Goal: Communication & Community: Answer question/provide support

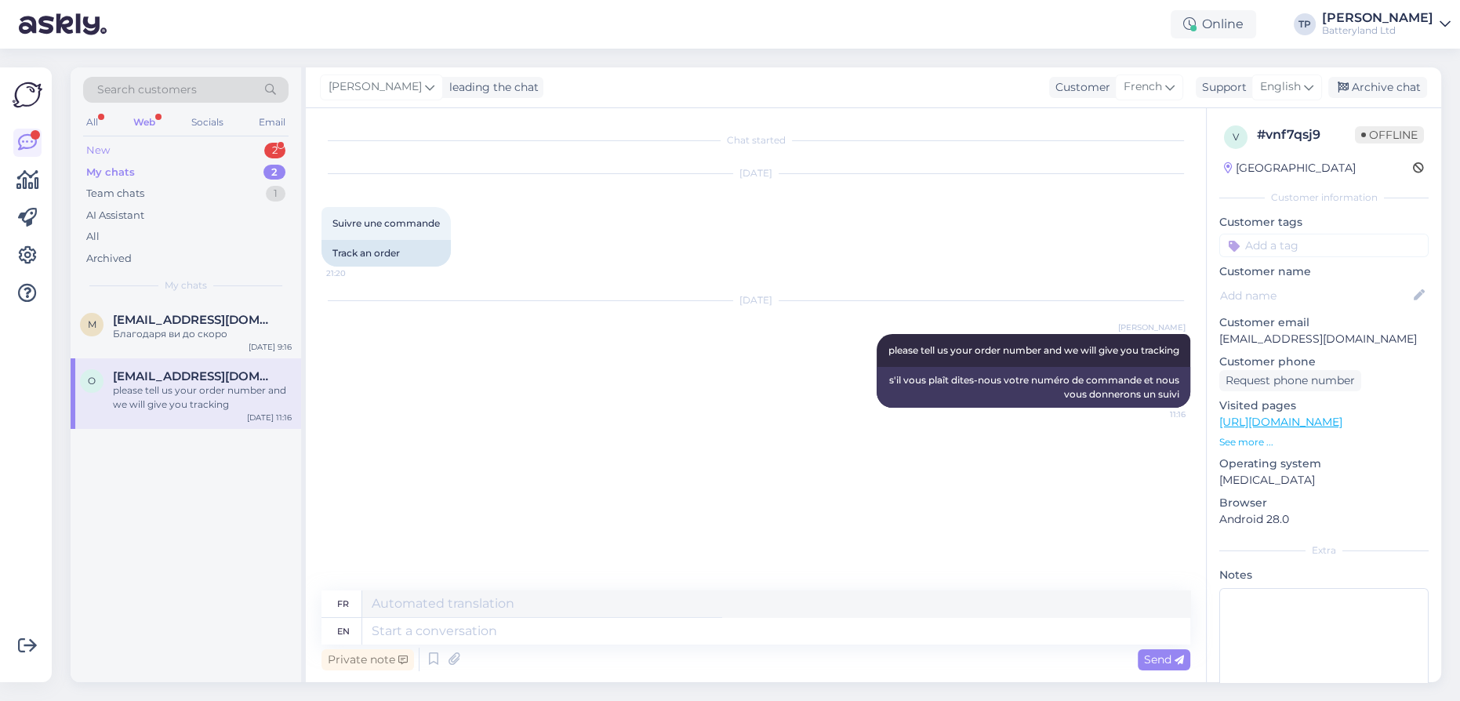
click at [231, 147] on div "New 2" at bounding box center [185, 151] width 205 height 22
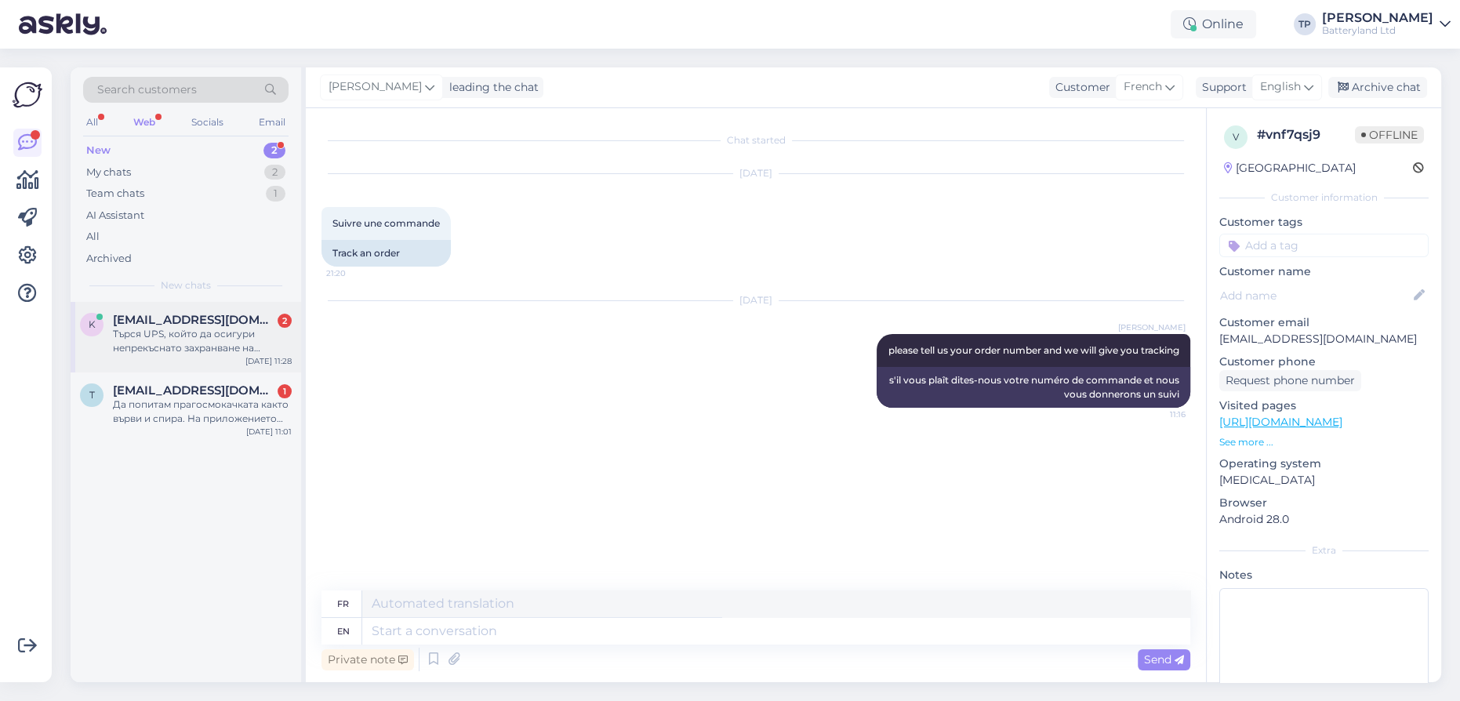
click at [220, 311] on div "k [EMAIL_ADDRESS][DOMAIN_NAME] 2 Търся UPS, който да осигури непрекъснато захра…" at bounding box center [186, 337] width 231 height 71
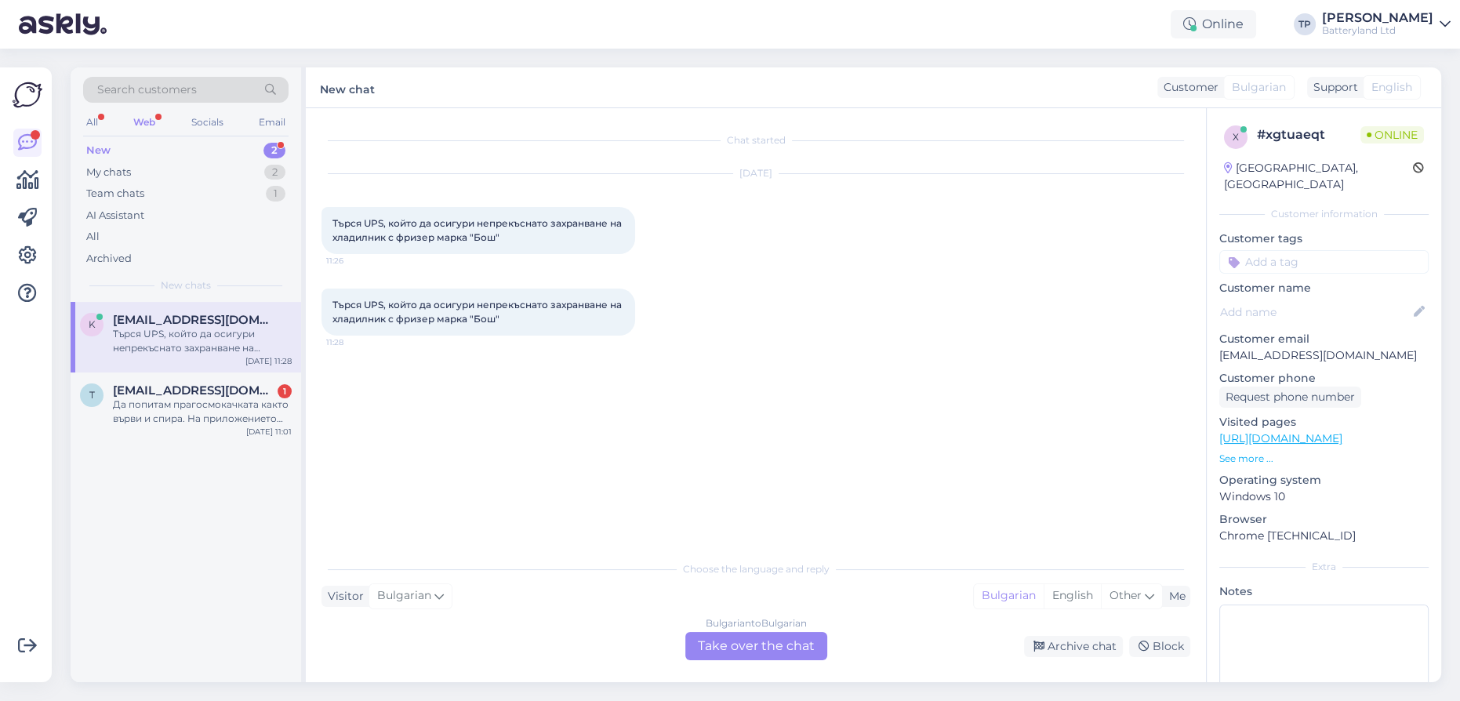
click at [725, 643] on div "Bulgarian to Bulgarian Take over the chat" at bounding box center [756, 646] width 142 height 28
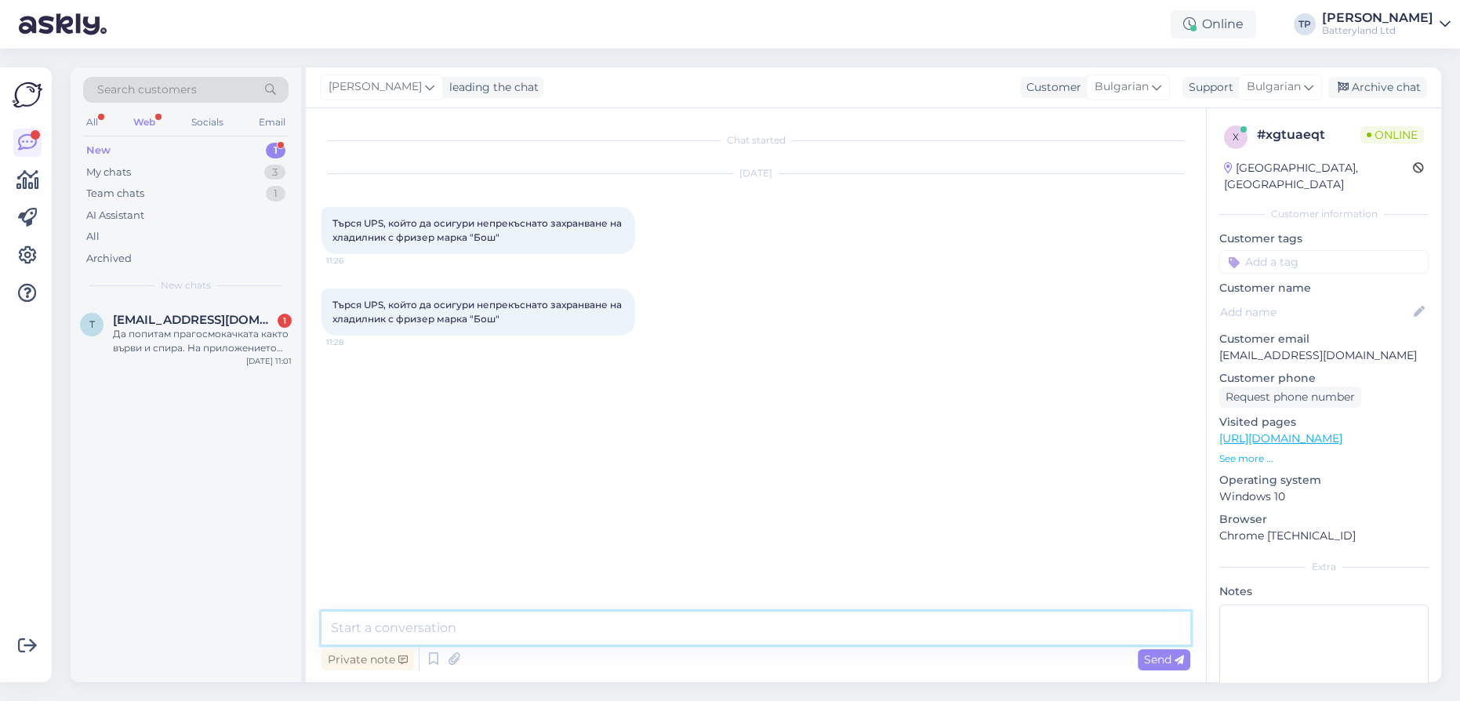
click at [514, 620] on textarea at bounding box center [756, 628] width 869 height 33
type textarea "Z"
type textarea "Здравейте,ние предлагаме ups батерии,но самите ups устройства не ги продаваме"
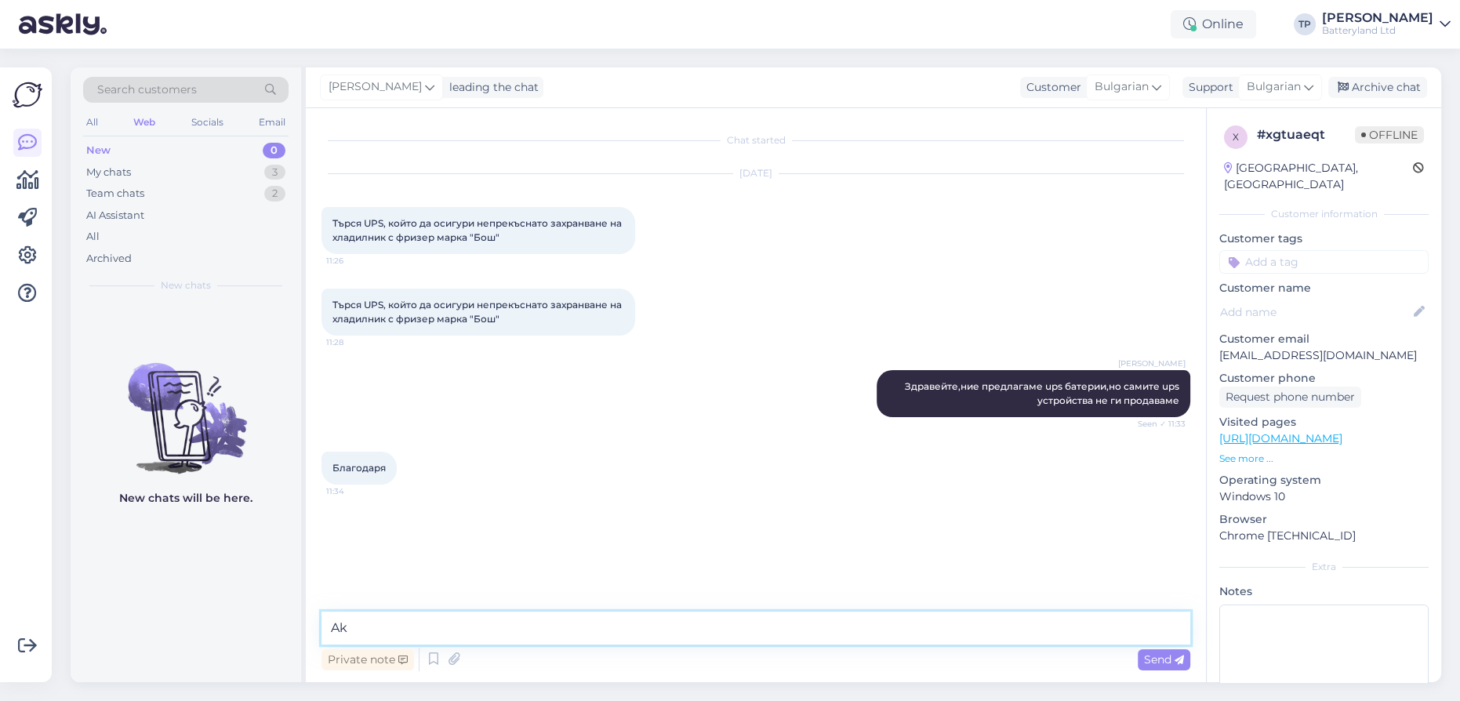
type textarea "A"
type textarea "Ако търсите мощни ups устройства, вижте тук"
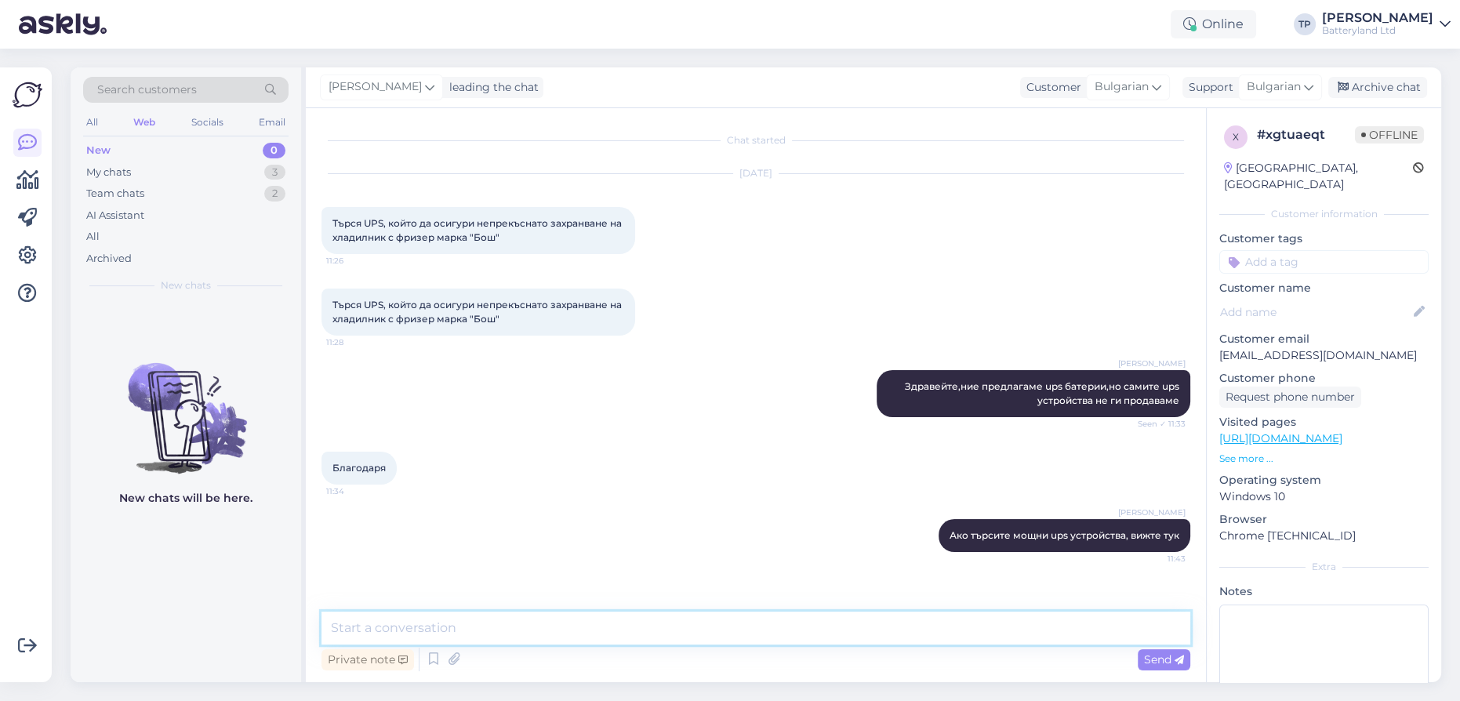
paste textarea "[URL][DOMAIN_NAME]"
type textarea "[URL][DOMAIN_NAME]"
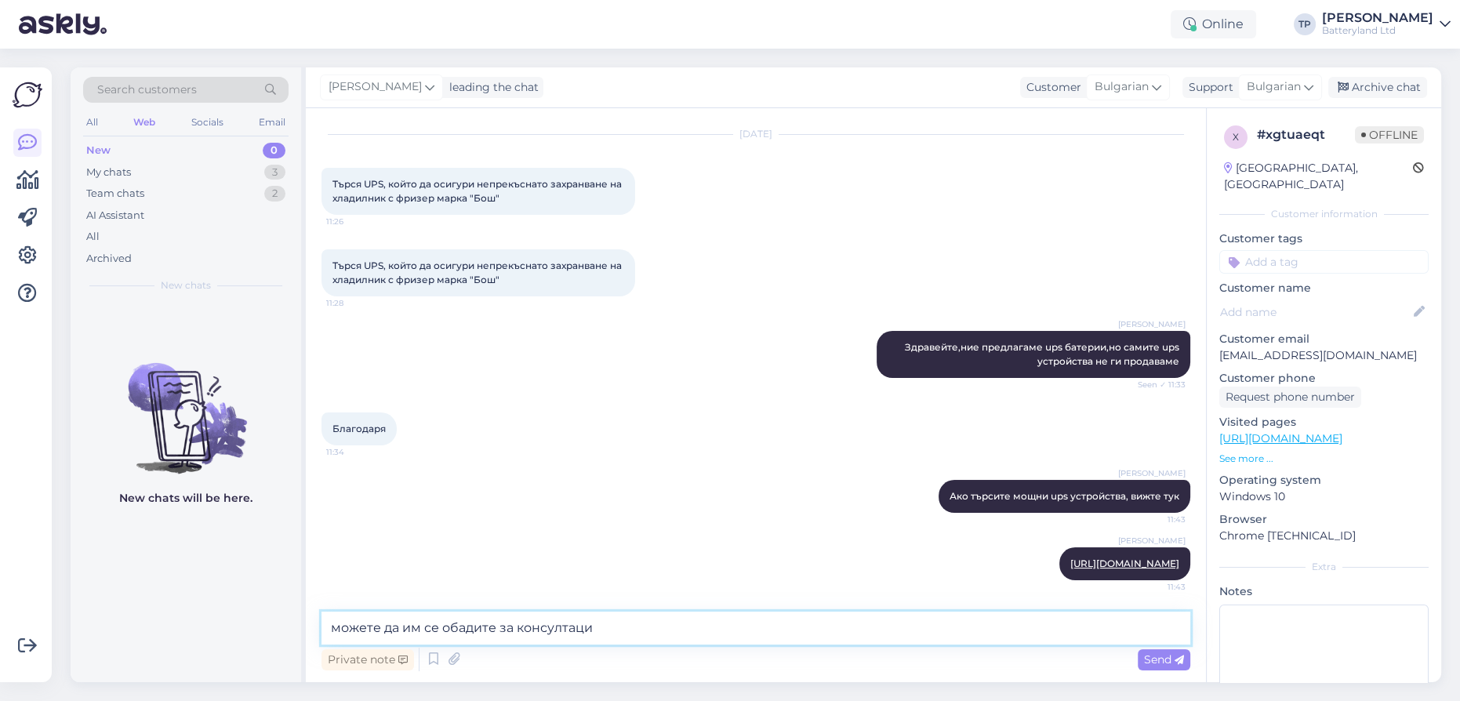
type textarea "можете да им се обадите за консултация"
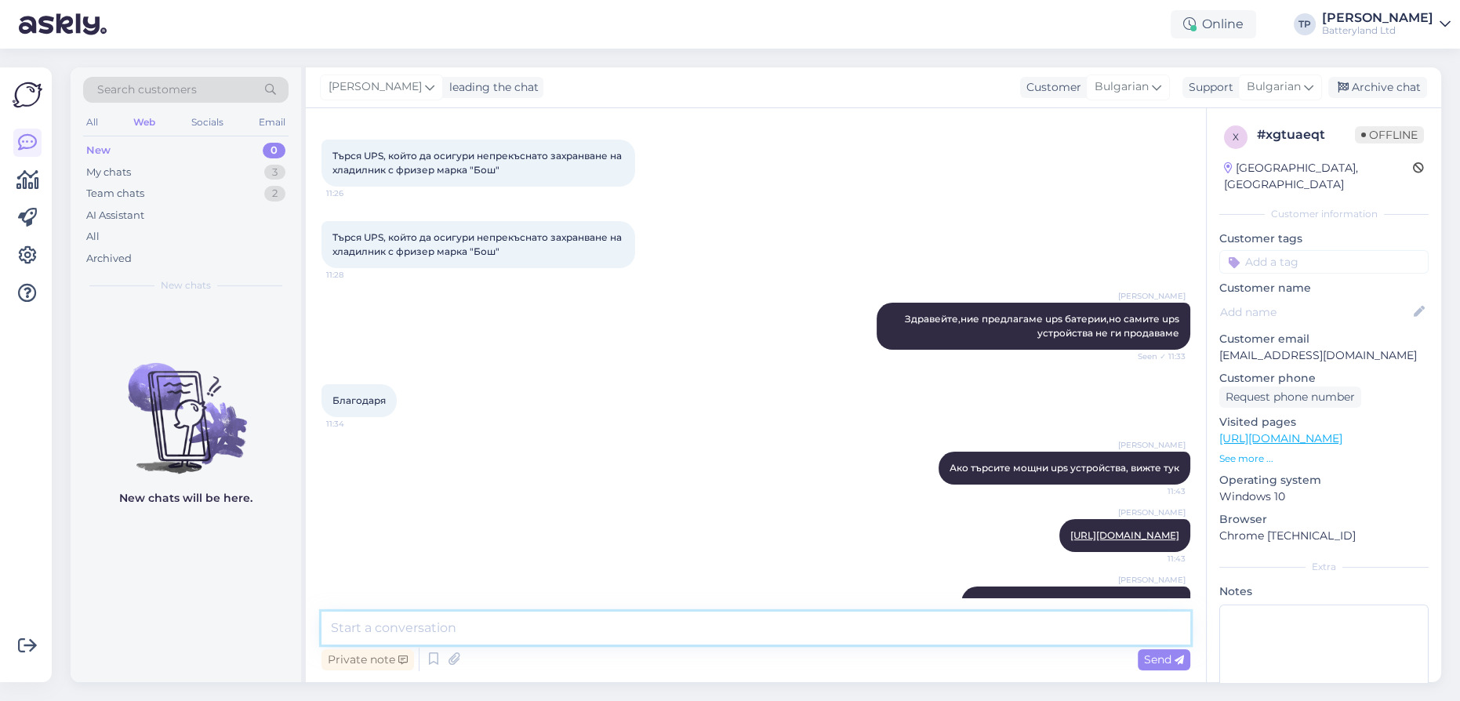
scroll to position [135, 0]
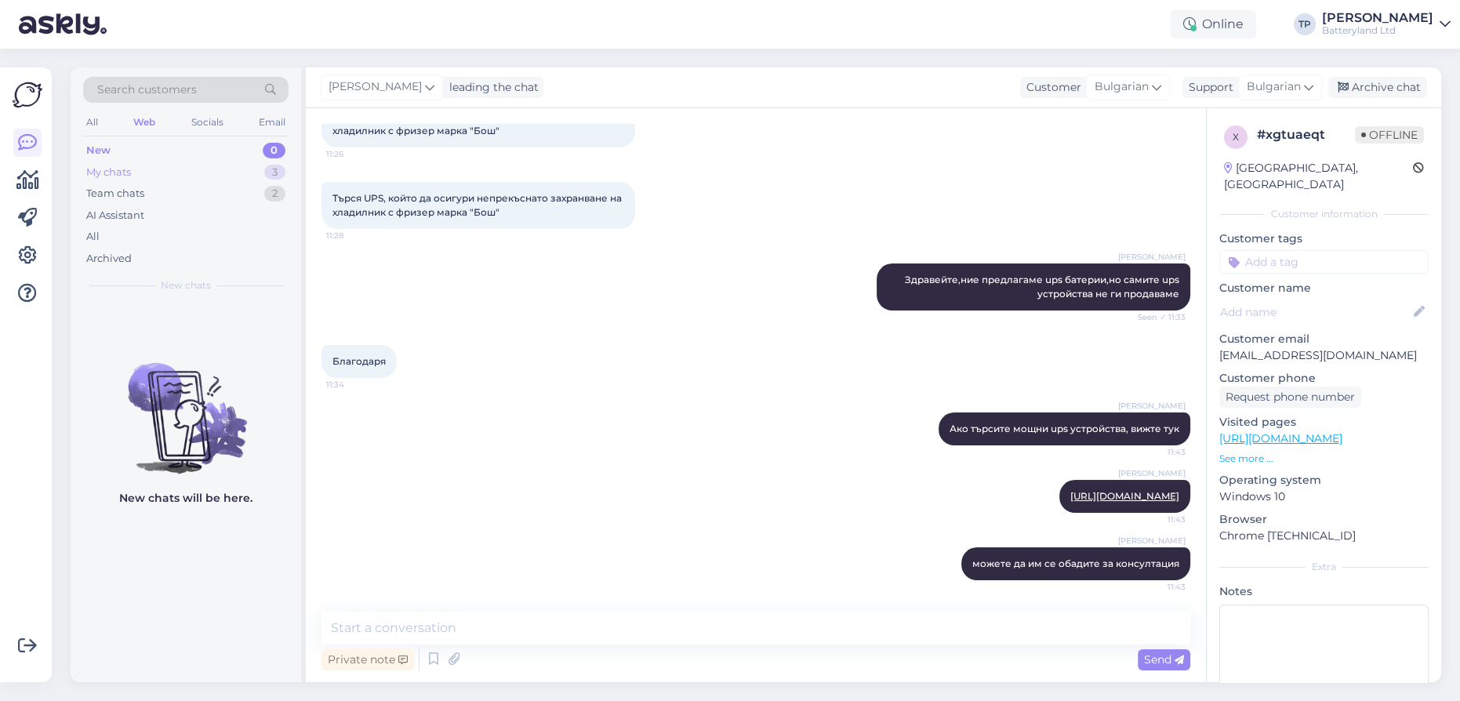
click at [207, 176] on div "My chats 3" at bounding box center [185, 173] width 205 height 22
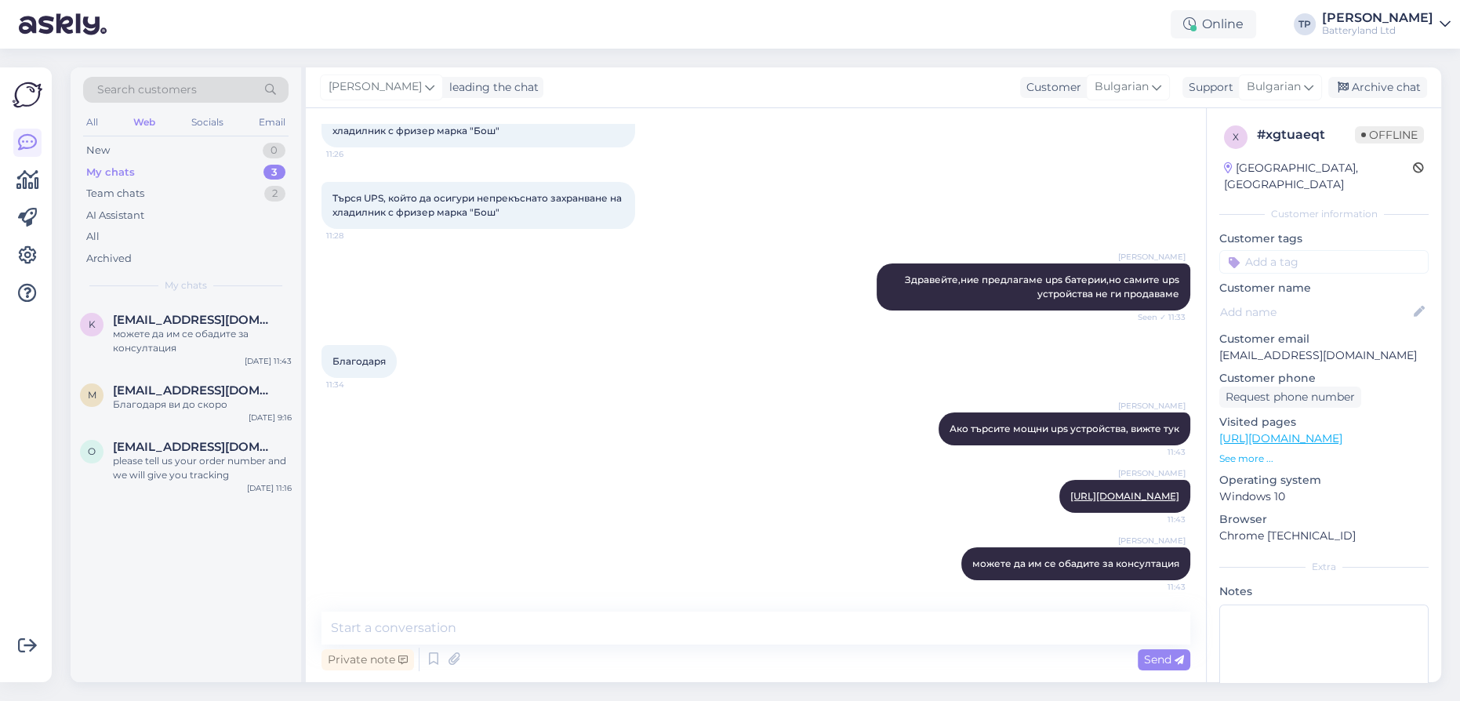
click at [135, 115] on div "Web" at bounding box center [144, 122] width 28 height 20
click at [147, 313] on span "[EMAIL_ADDRESS][DOMAIN_NAME]" at bounding box center [194, 320] width 163 height 14
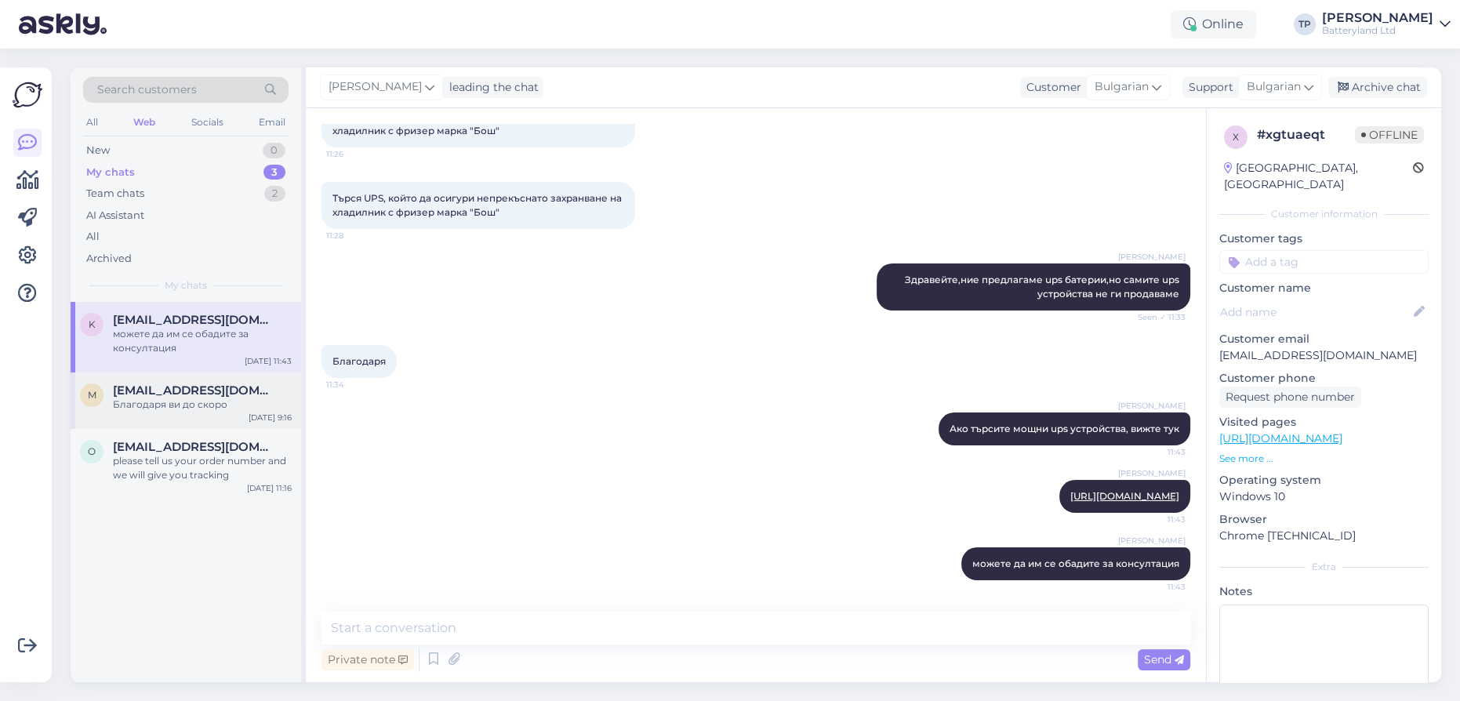
click at [154, 383] on div "[EMAIL_ADDRESS][DOMAIN_NAME] Благодаря ви до скоро" at bounding box center [202, 397] width 179 height 28
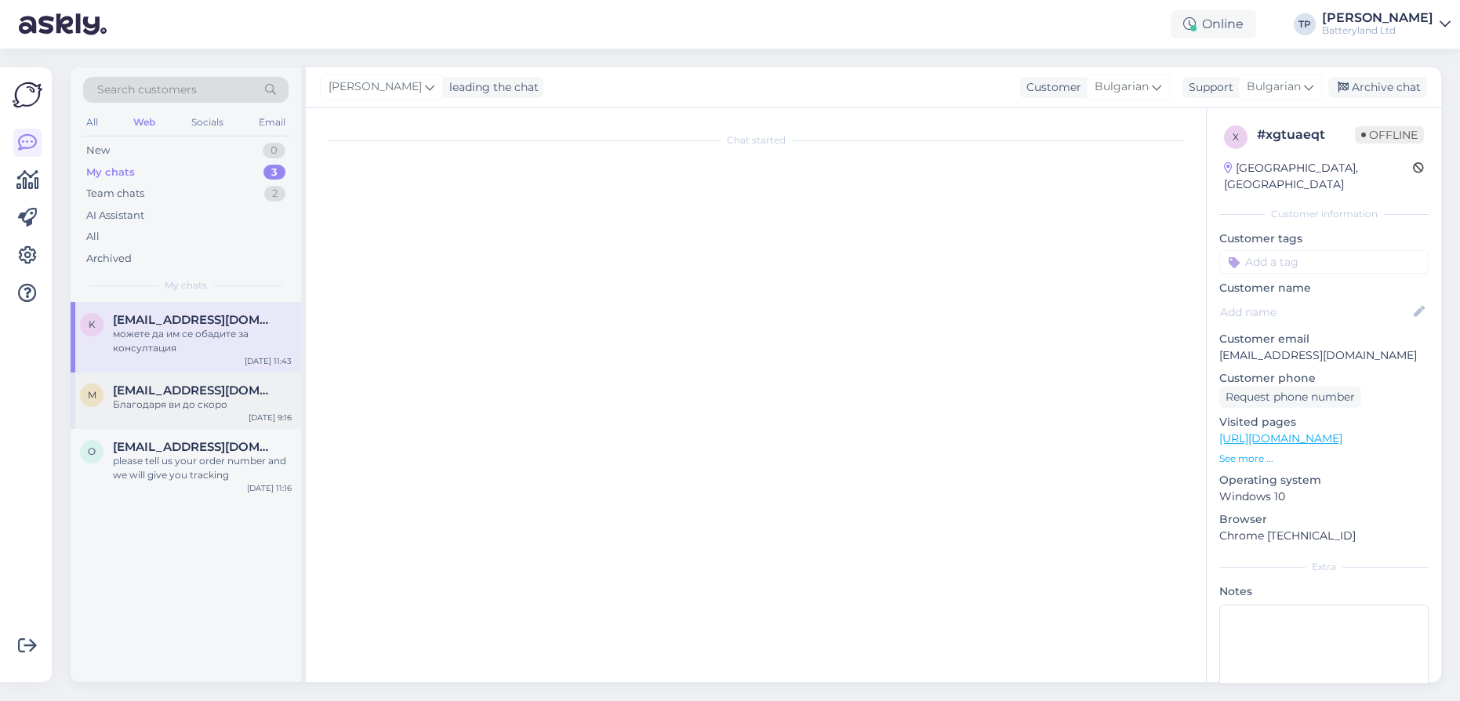
scroll to position [2095, 0]
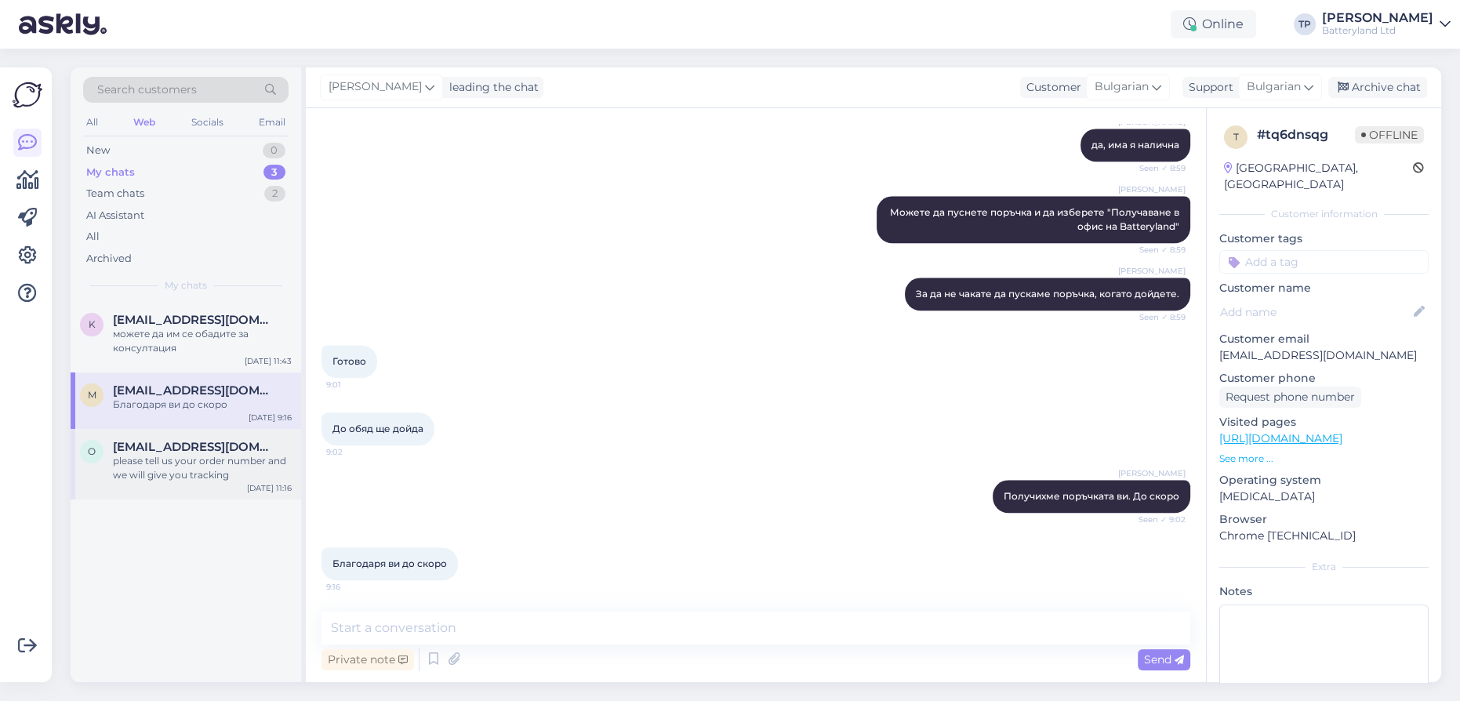
click at [163, 440] on span "[EMAIL_ADDRESS][DOMAIN_NAME]" at bounding box center [194, 447] width 163 height 14
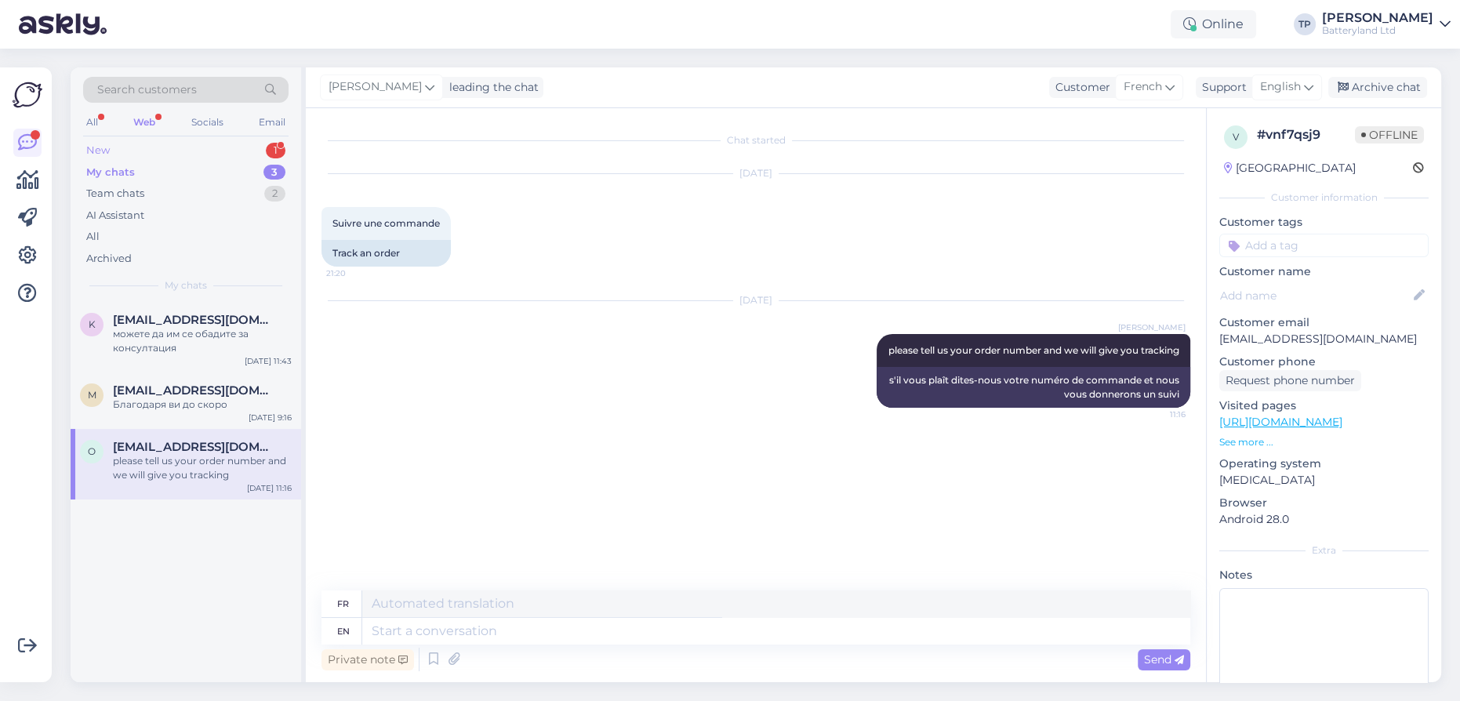
click at [212, 146] on div "New 1" at bounding box center [185, 151] width 205 height 22
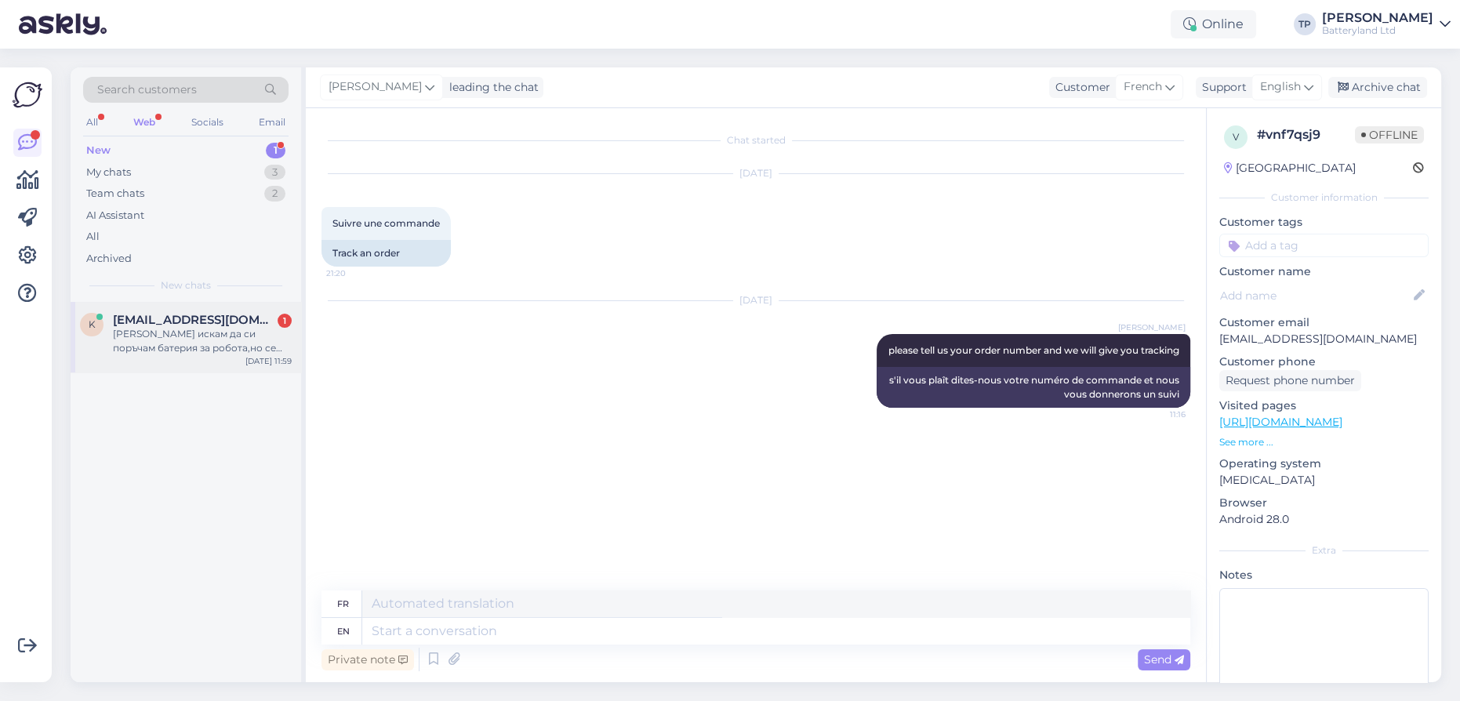
click at [219, 322] on div "[EMAIL_ADDRESS][DOMAIN_NAME] 1" at bounding box center [202, 320] width 179 height 14
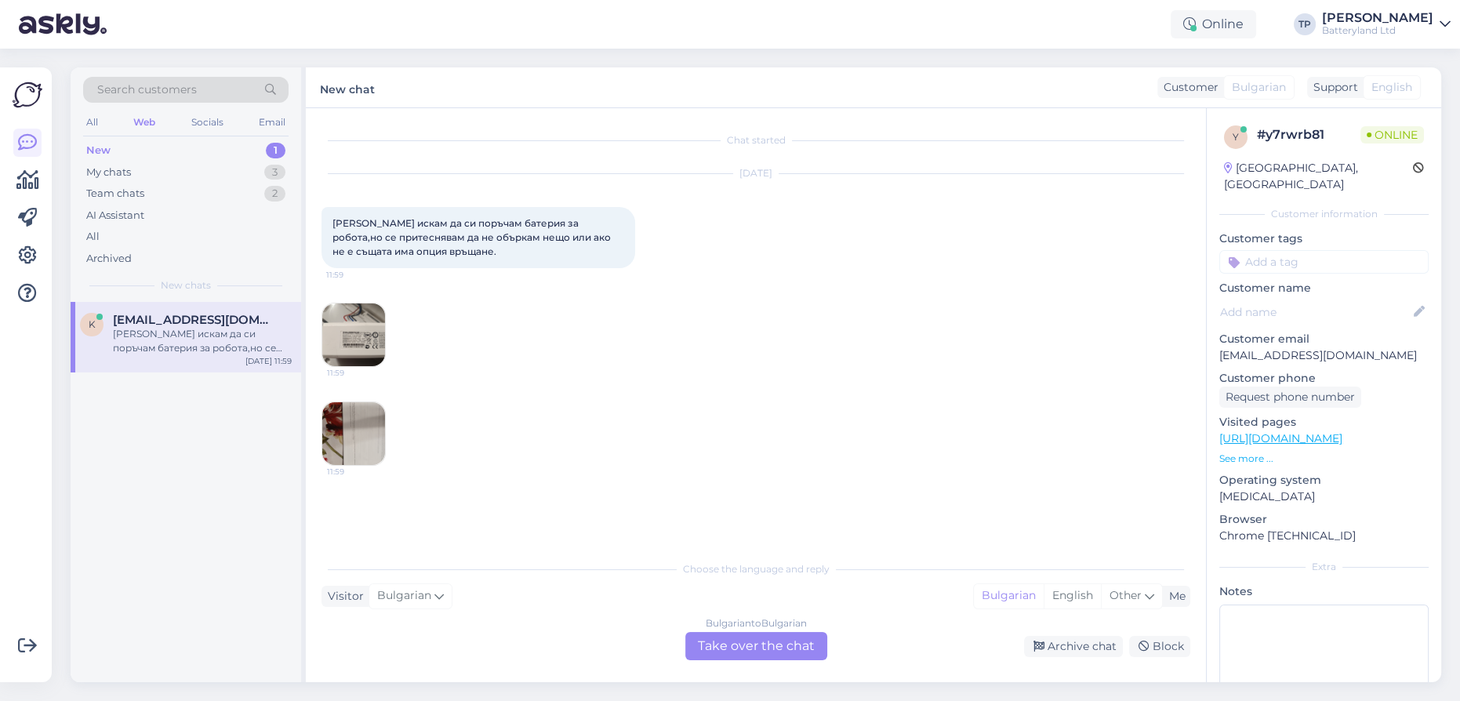
click at [742, 637] on div "Bulgarian to Bulgarian Take over the chat" at bounding box center [756, 646] width 142 height 28
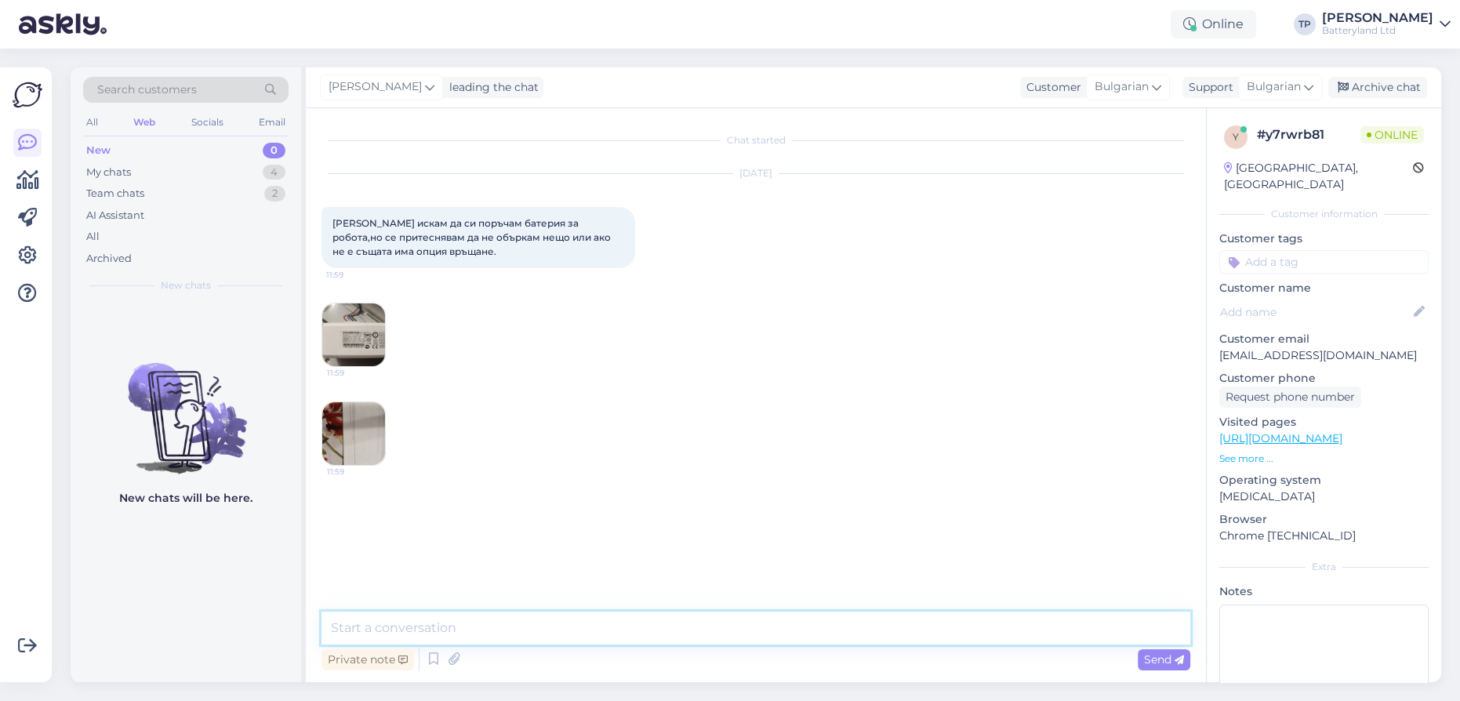
click at [500, 626] on textarea at bounding box center [756, 628] width 869 height 33
type textarea "Здравейте,да има опция за връщане"
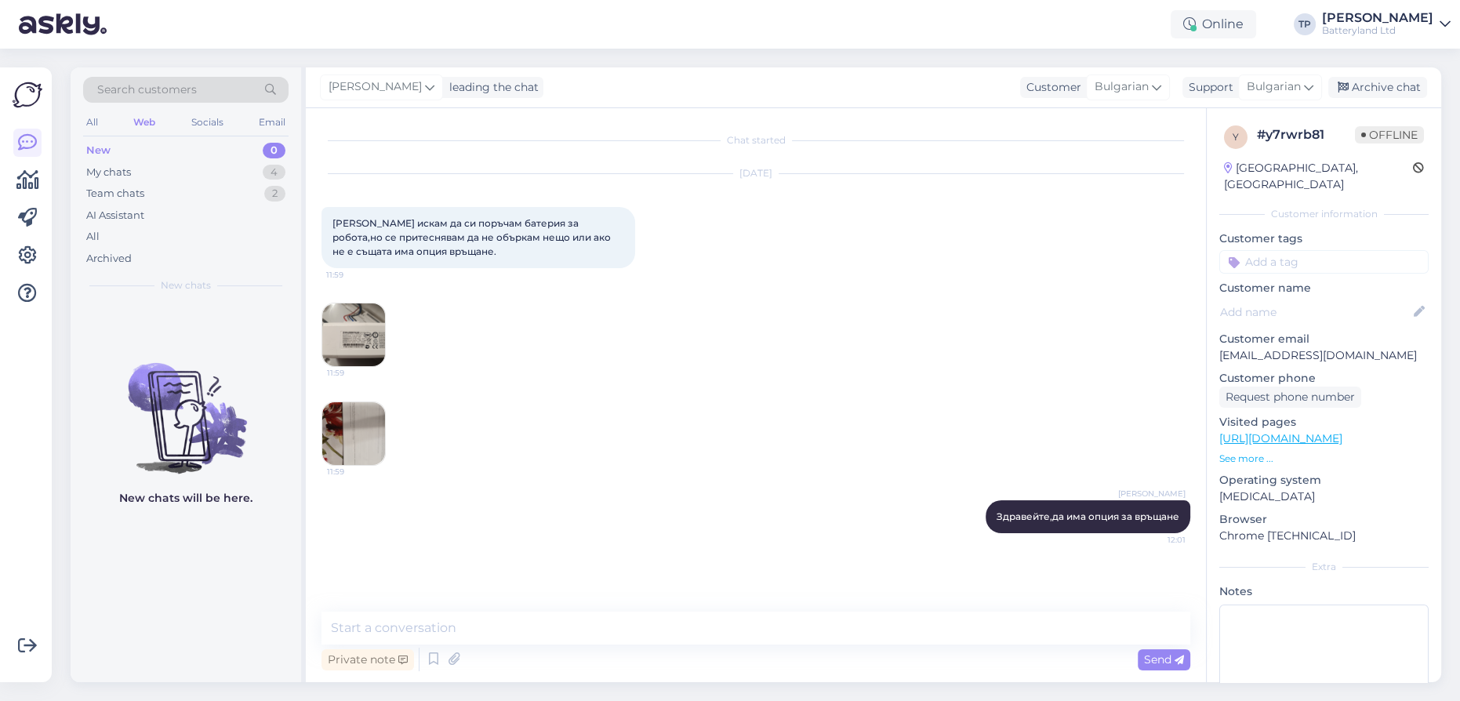
click at [327, 354] on img at bounding box center [353, 334] width 63 height 63
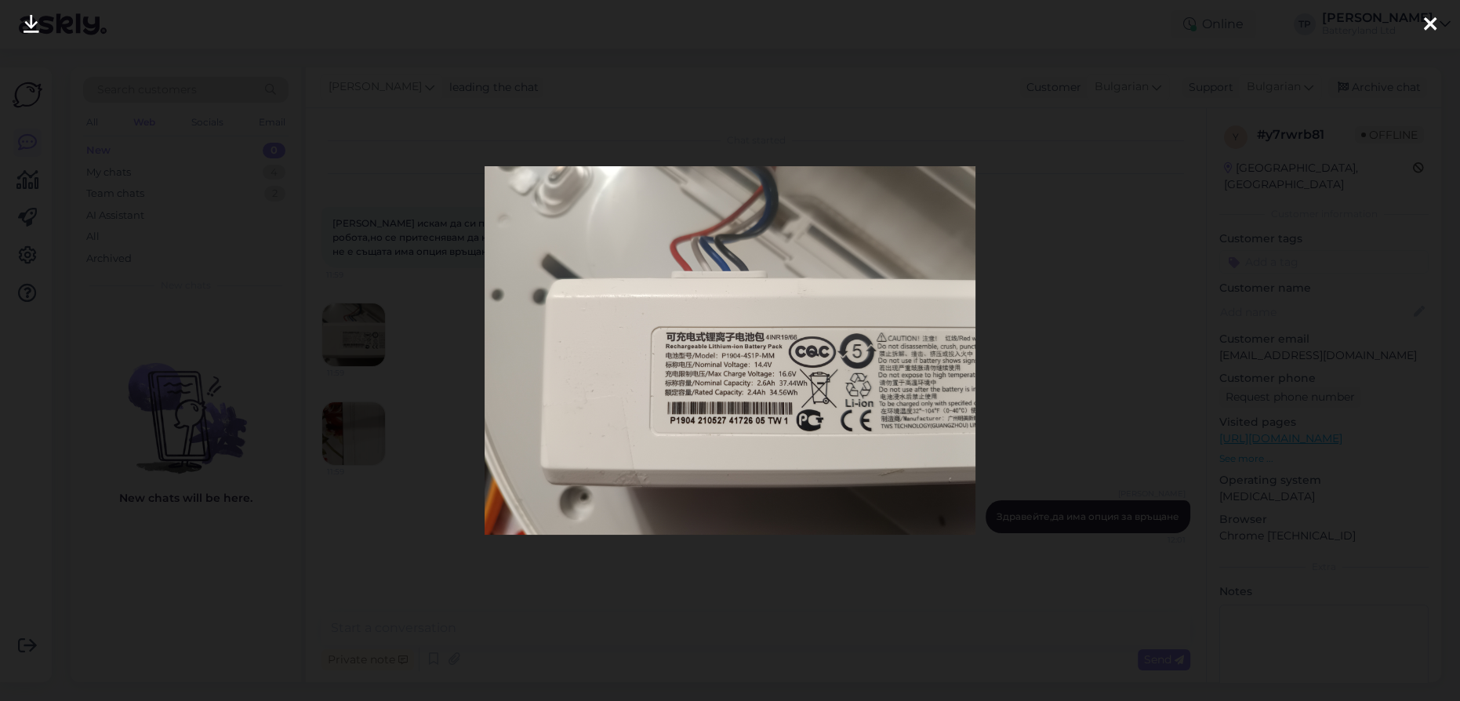
click at [1437, 21] on div at bounding box center [1430, 24] width 31 height 49
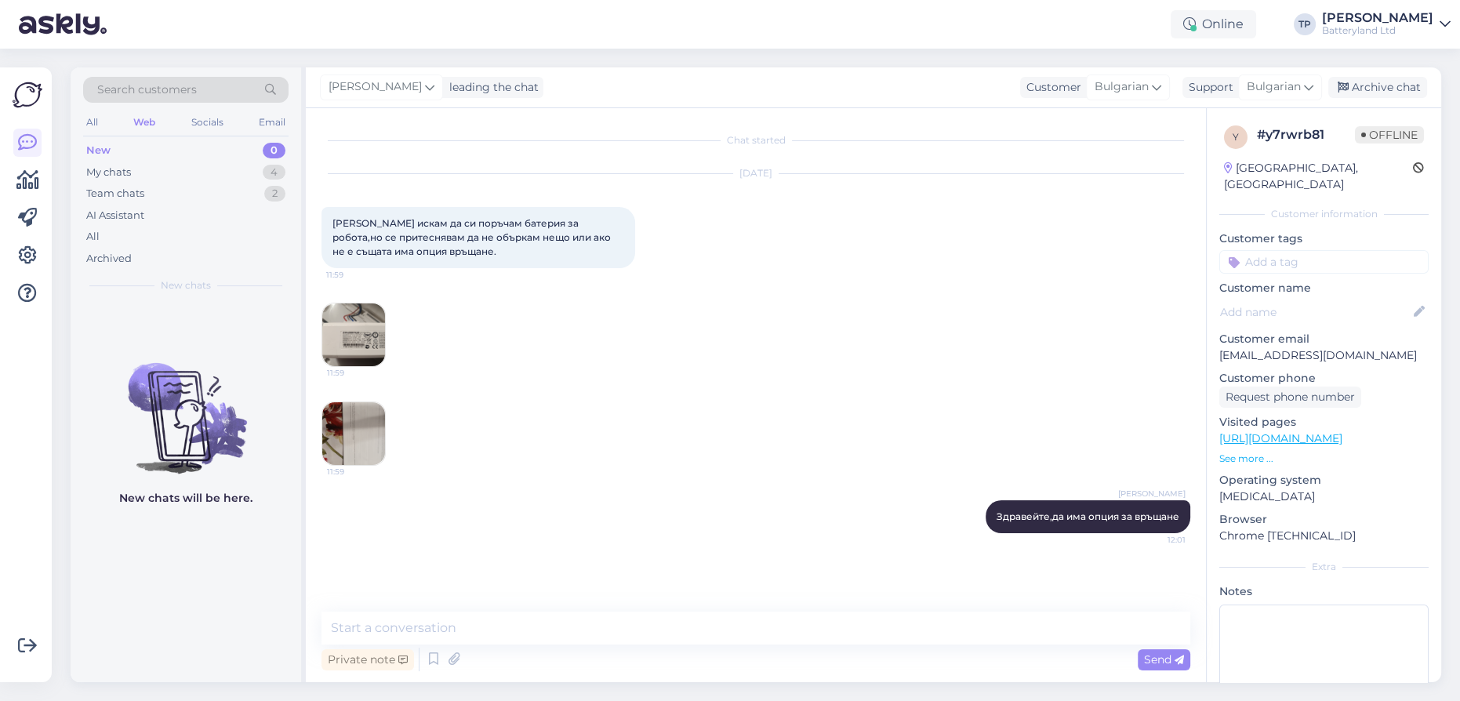
click at [346, 437] on img at bounding box center [353, 433] width 63 height 63
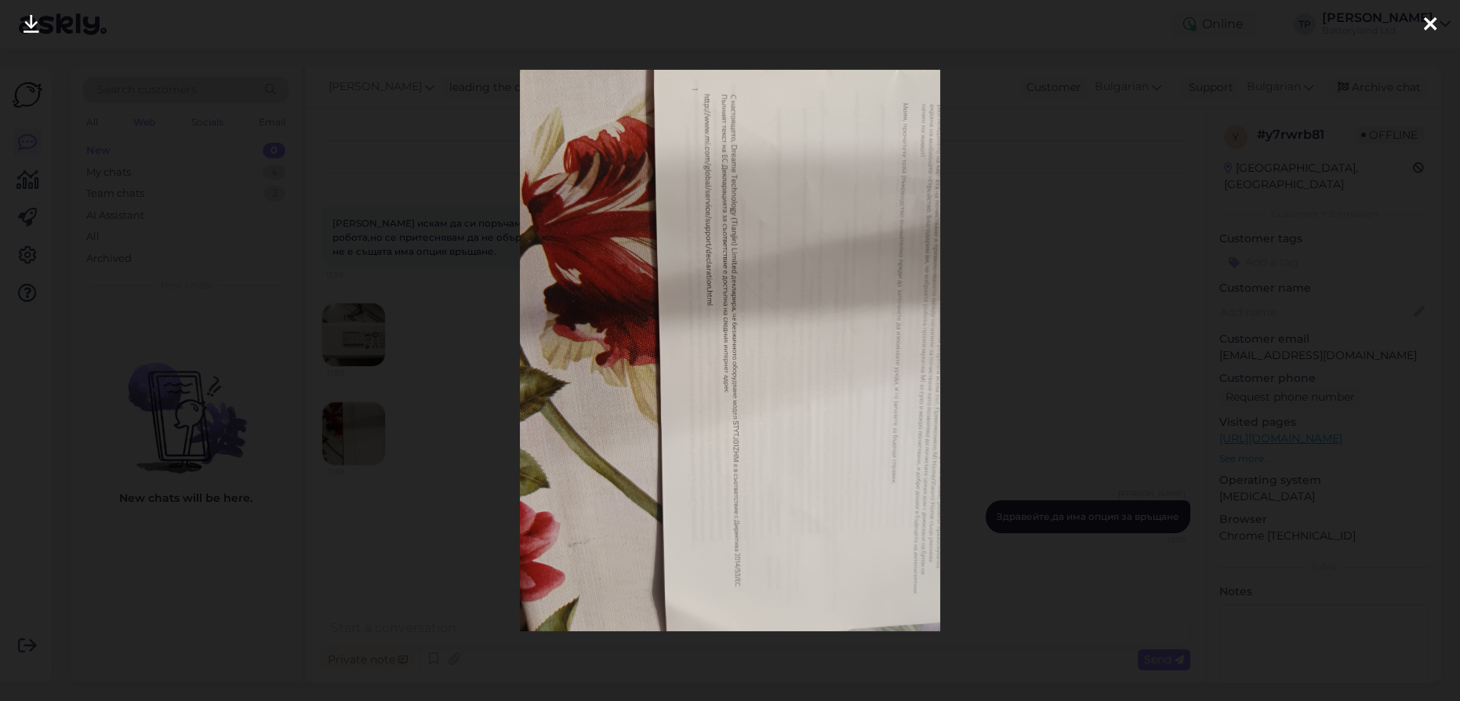
click at [1437, 22] on div at bounding box center [1430, 24] width 31 height 49
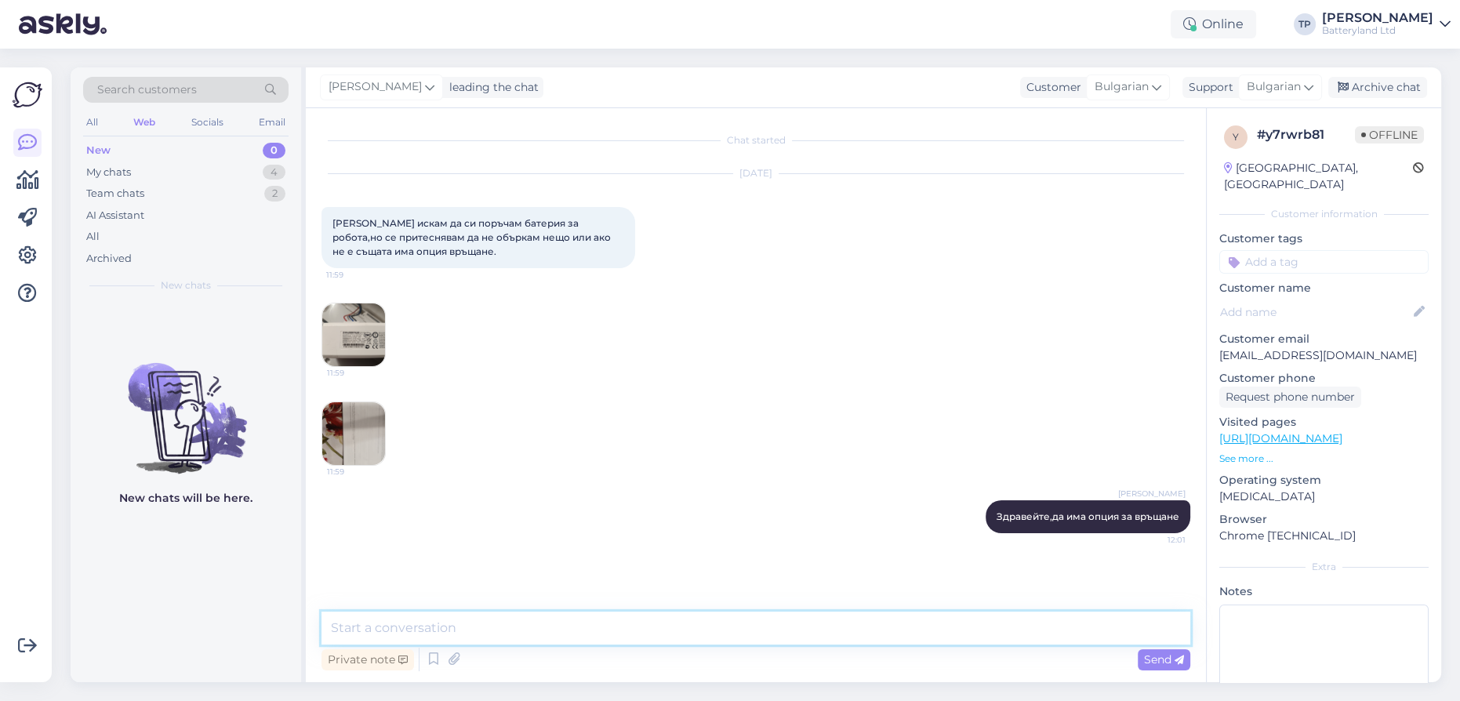
click at [500, 624] on textarea at bounding box center [756, 628] width 869 height 33
type textarea "за коя прахосмукачка ви трябва батерия?"
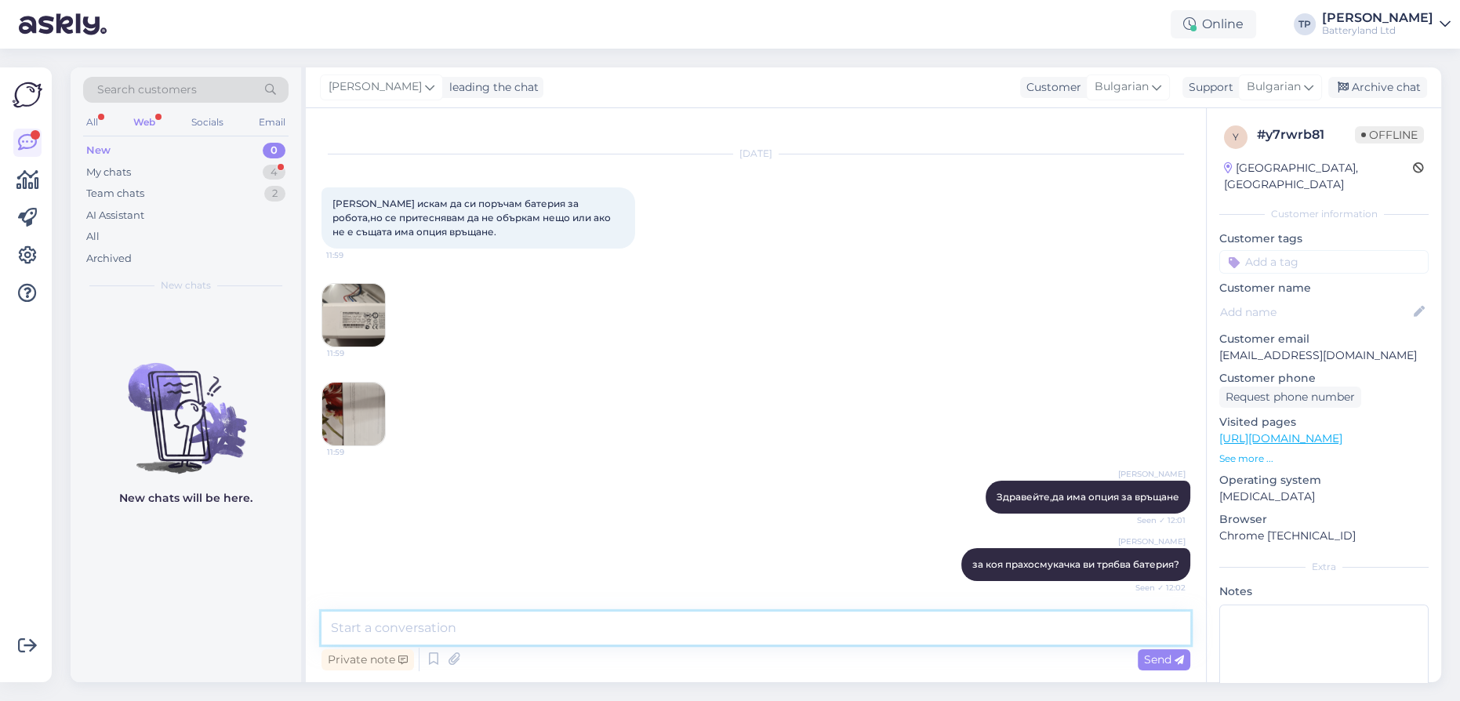
scroll to position [101, 0]
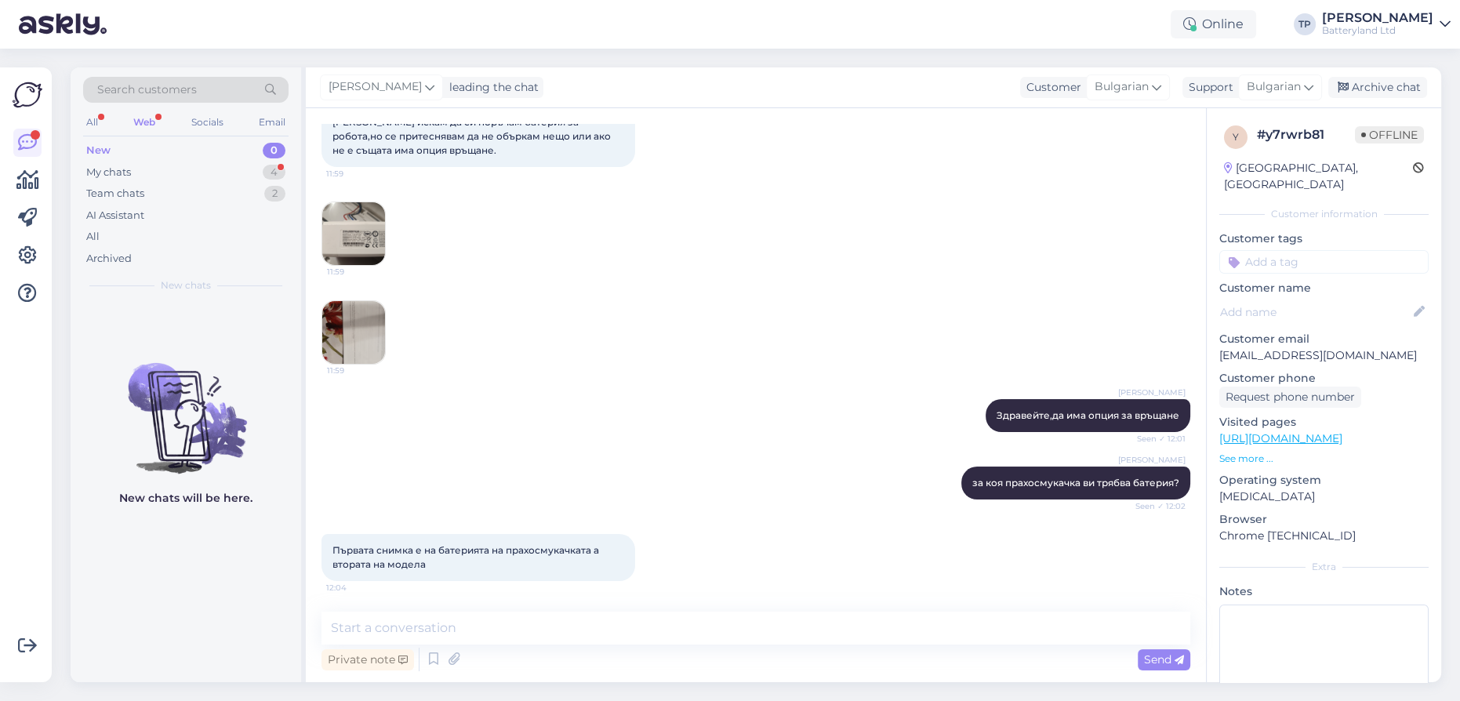
click at [362, 254] on img at bounding box center [353, 233] width 63 height 63
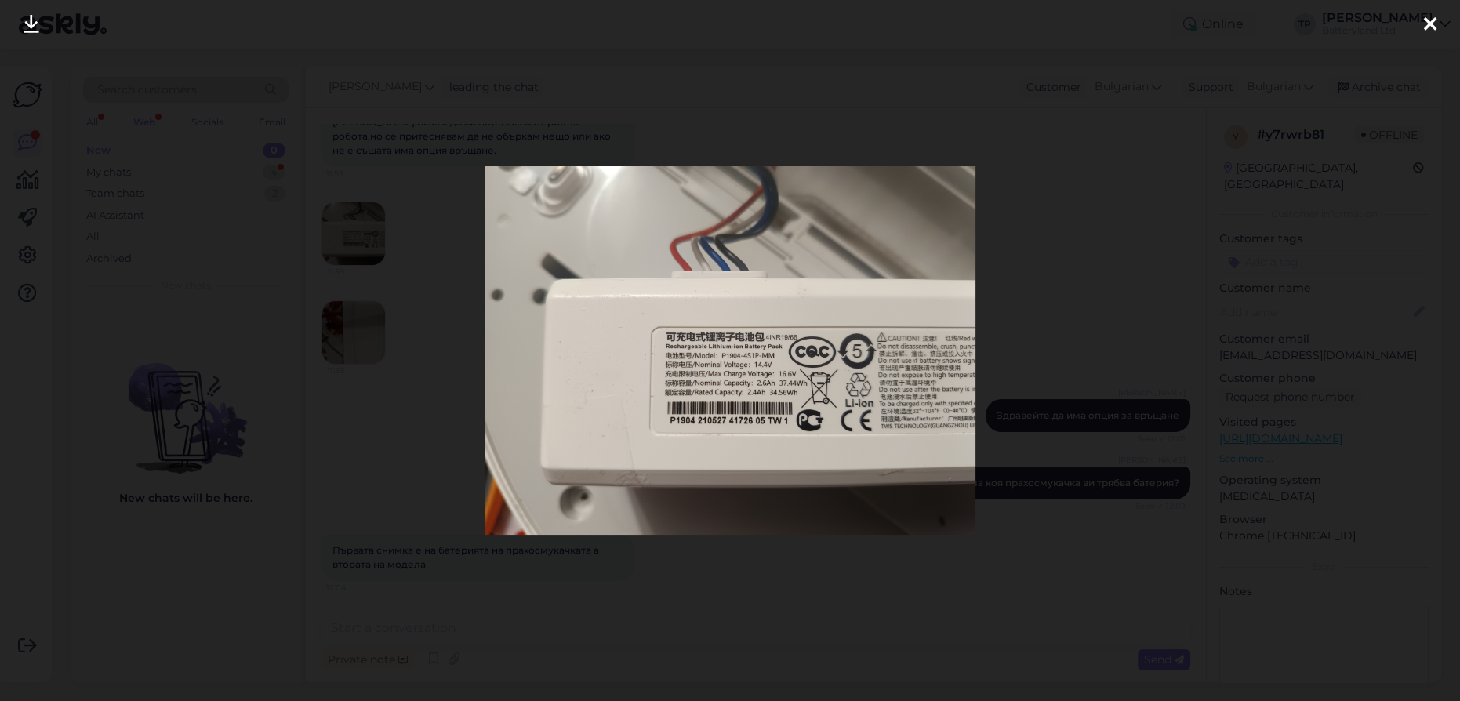
drag, startPoint x: 1423, startPoint y: 22, endPoint x: 897, endPoint y: 544, distance: 740.8
click at [1422, 22] on div at bounding box center [1430, 24] width 31 height 49
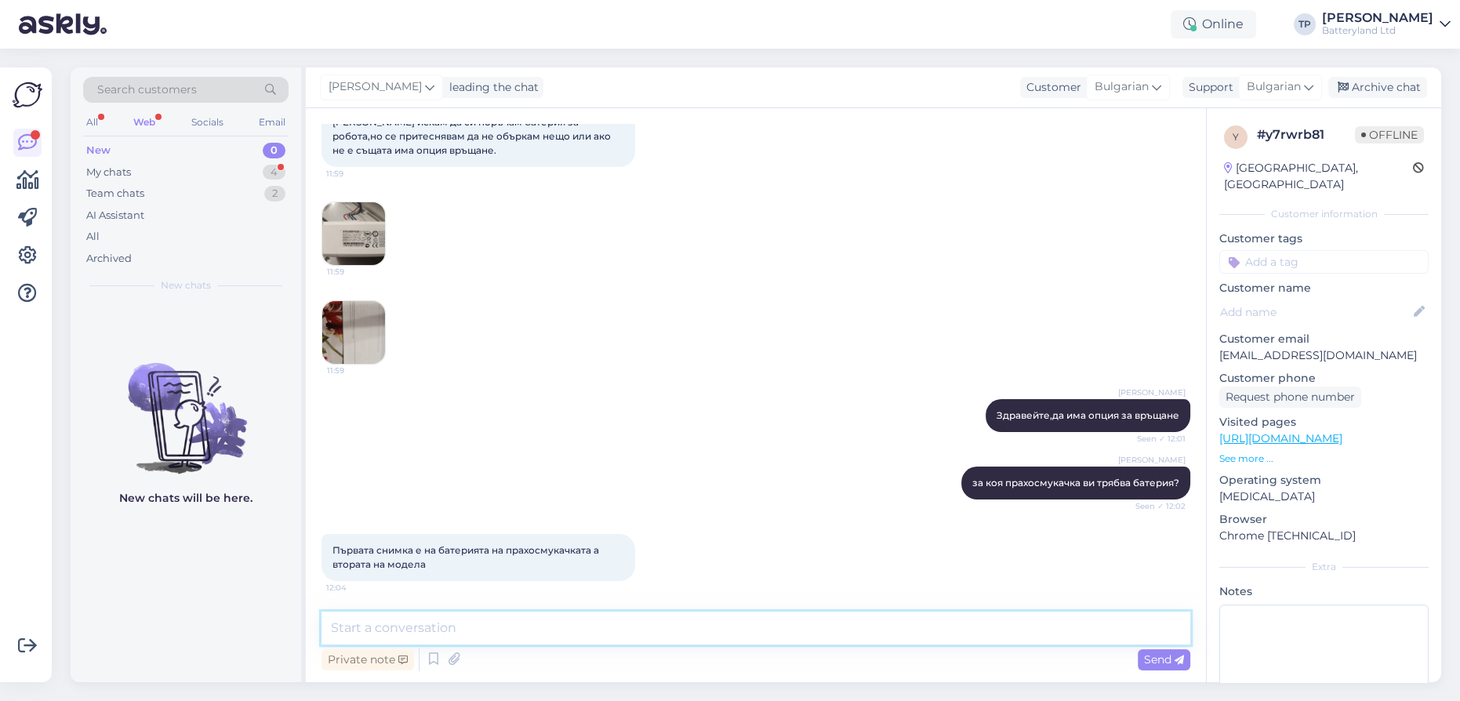
click at [680, 631] on textarea at bounding box center [756, 628] width 869 height 33
type textarea "трябва ми още една снимка с конектора на кабела на батерията"
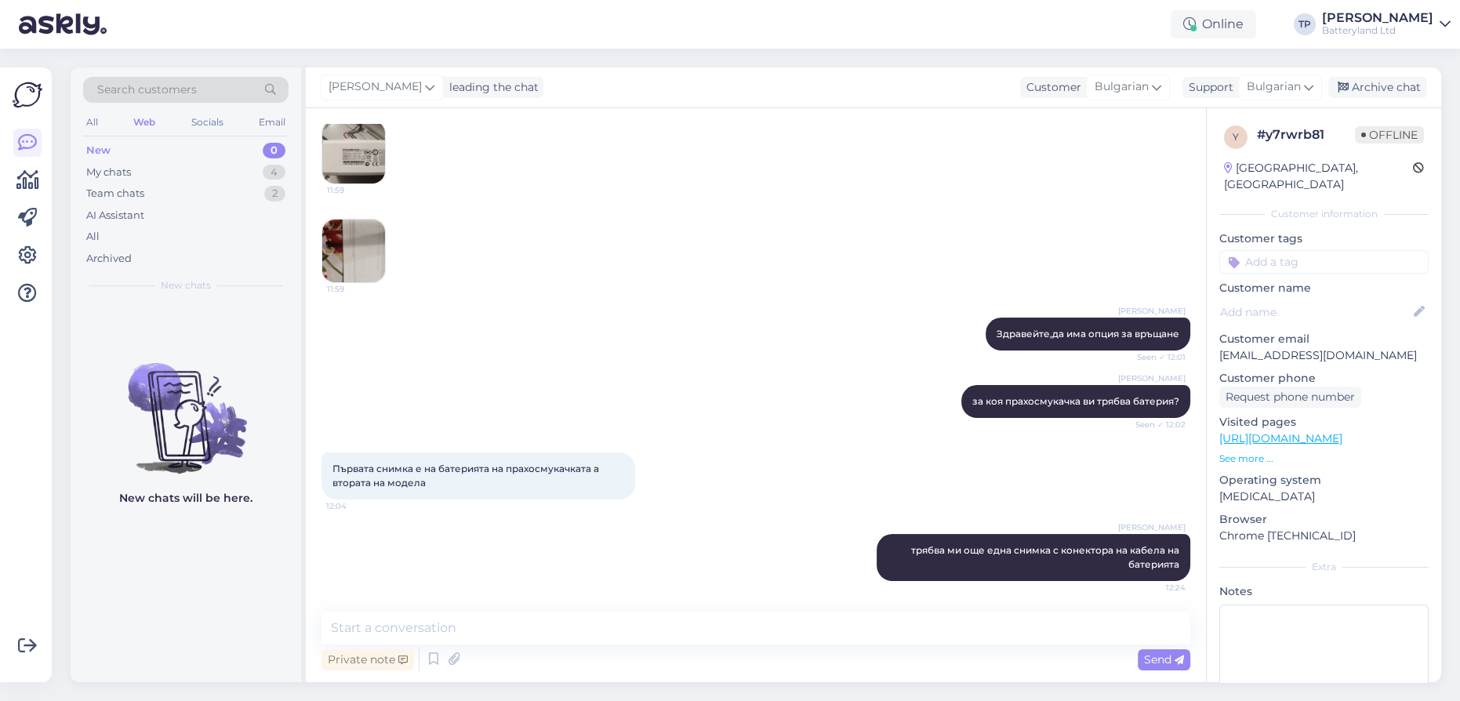
click at [337, 243] on img at bounding box center [353, 251] width 63 height 63
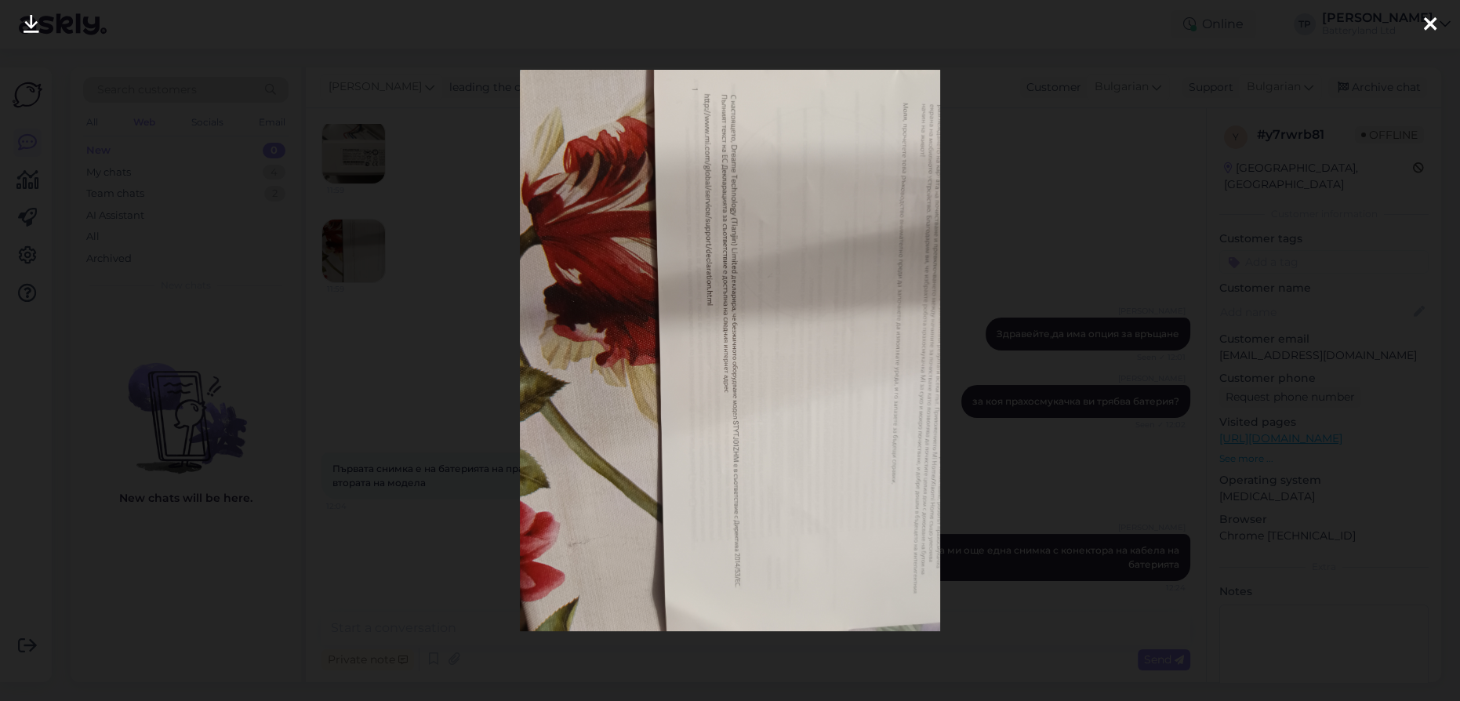
click at [35, 24] on icon at bounding box center [32, 25] width 16 height 20
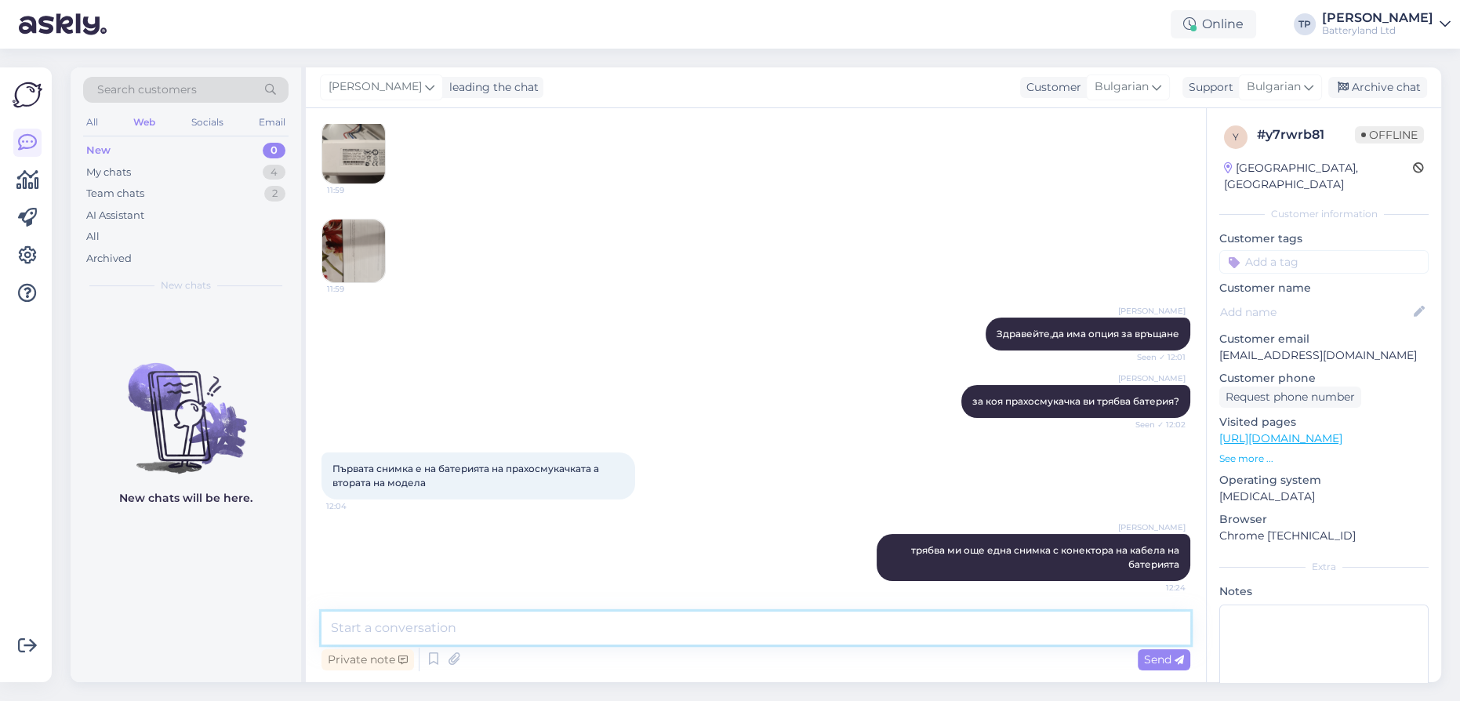
click at [485, 627] on textarea at bounding box center [756, 628] width 869 height 33
type textarea "T"
paste textarea "[URL][DOMAIN_NAME]"
type textarea "Това ми излиза по модел на прахосмукачка [URL][DOMAIN_NAME]"
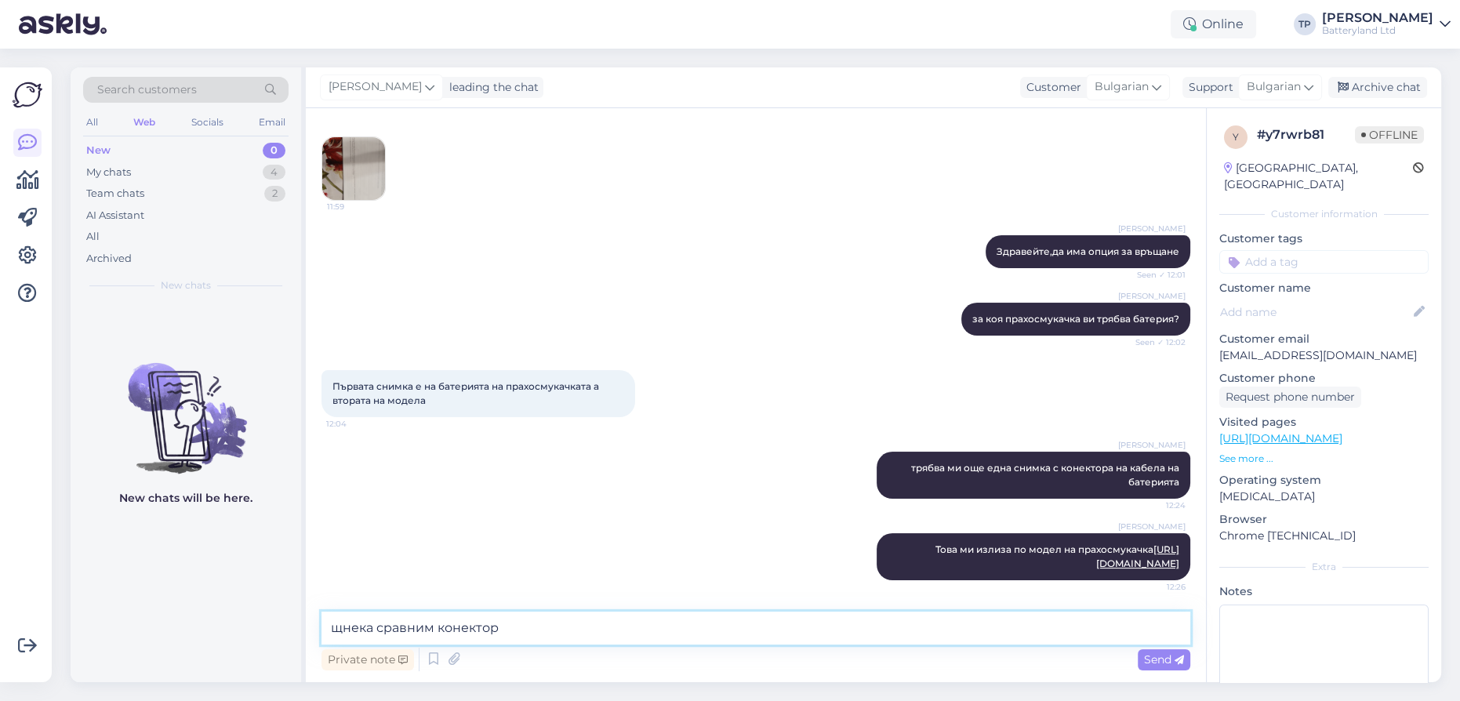
type textarea "щнека сравним конектора"
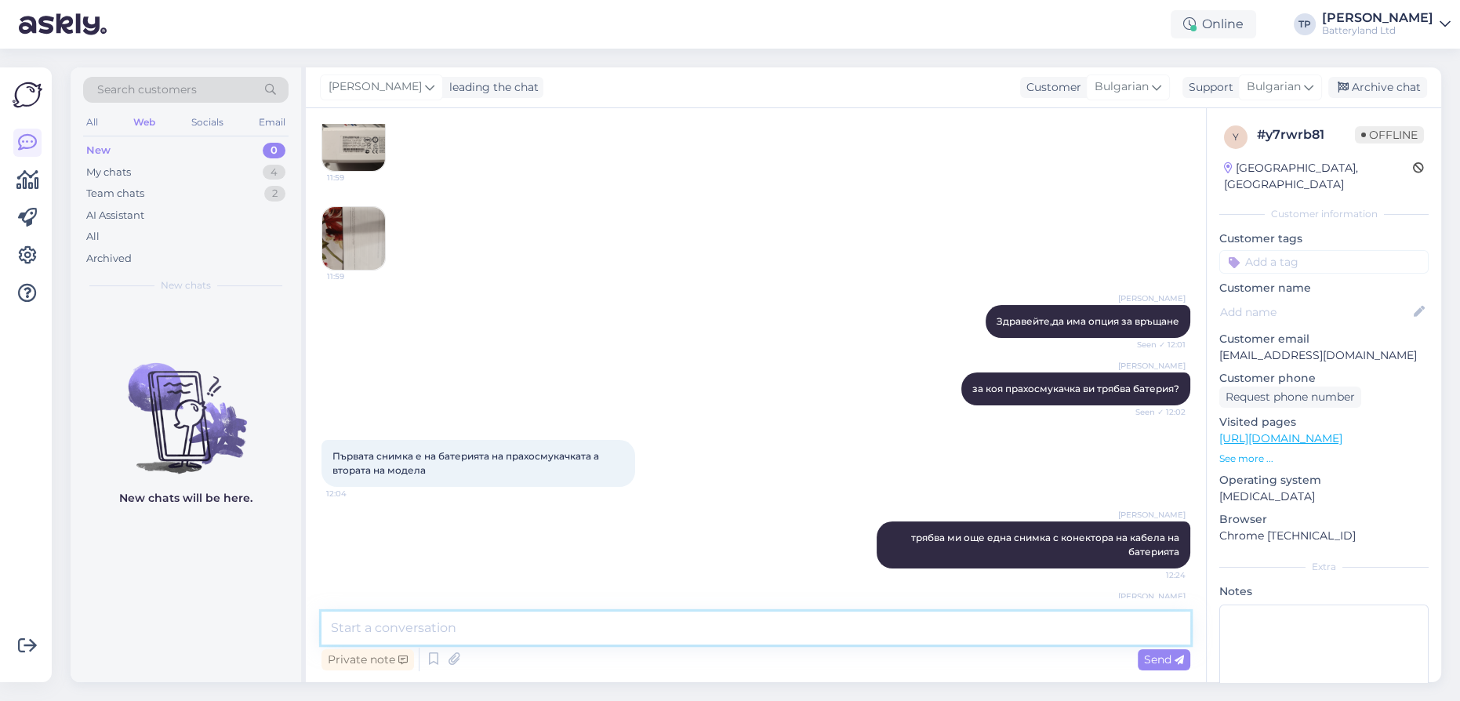
scroll to position [0, 0]
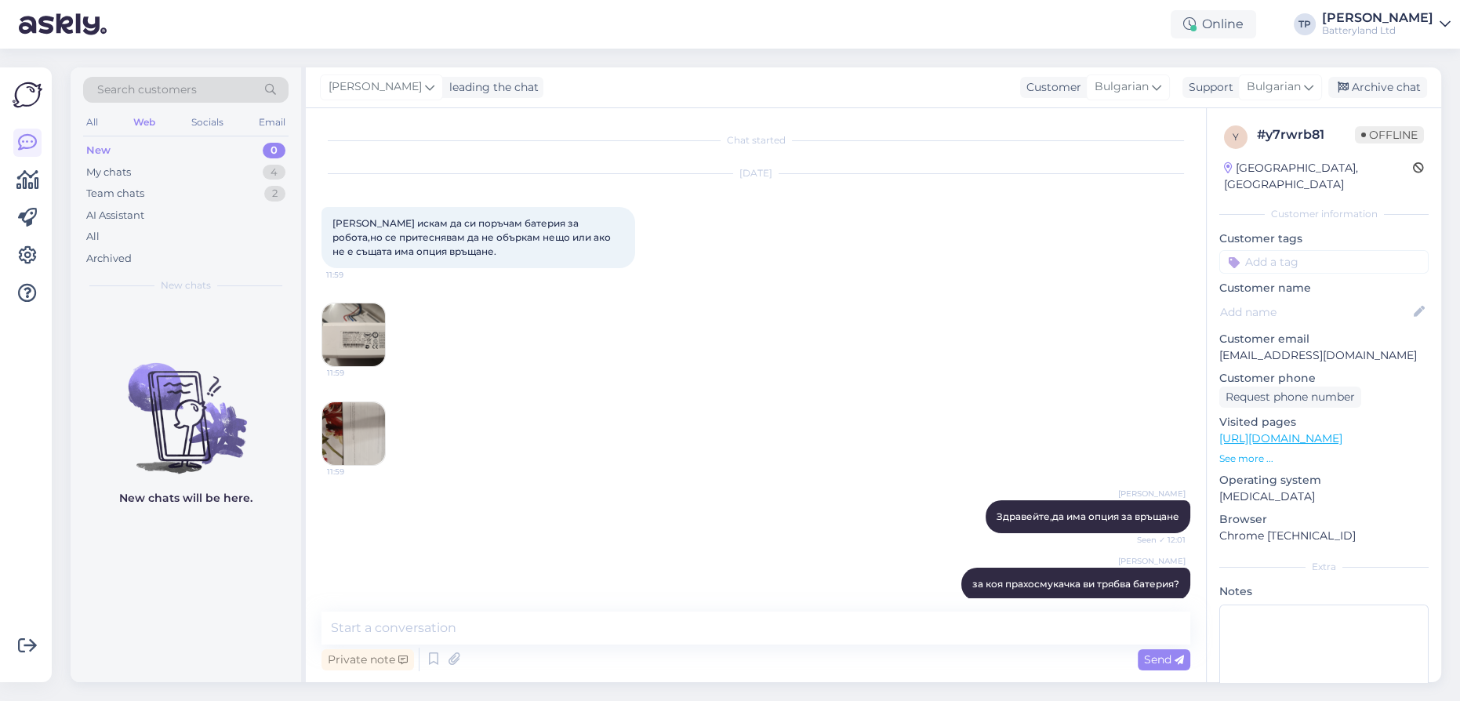
click at [352, 328] on img at bounding box center [353, 334] width 63 height 63
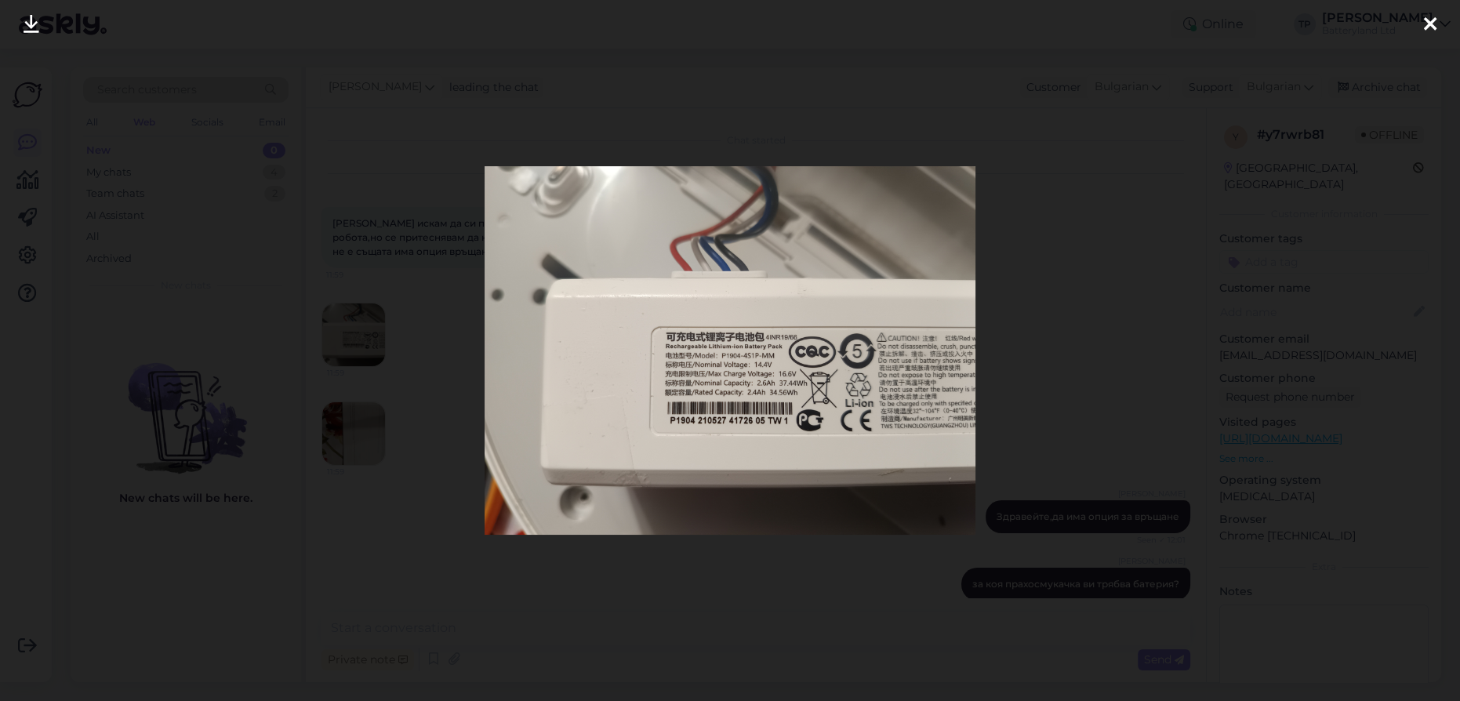
click at [439, 238] on div at bounding box center [730, 350] width 1460 height 701
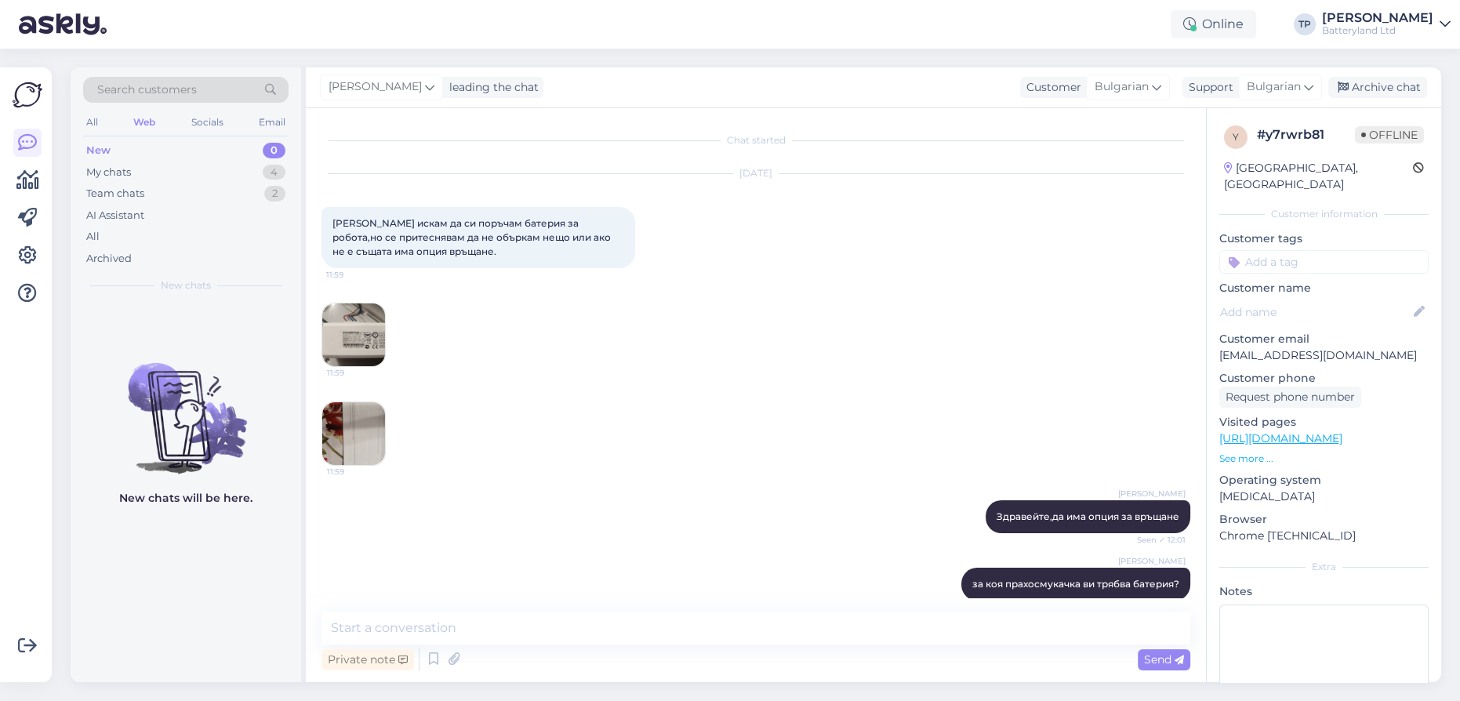
click at [356, 323] on img at bounding box center [353, 334] width 63 height 63
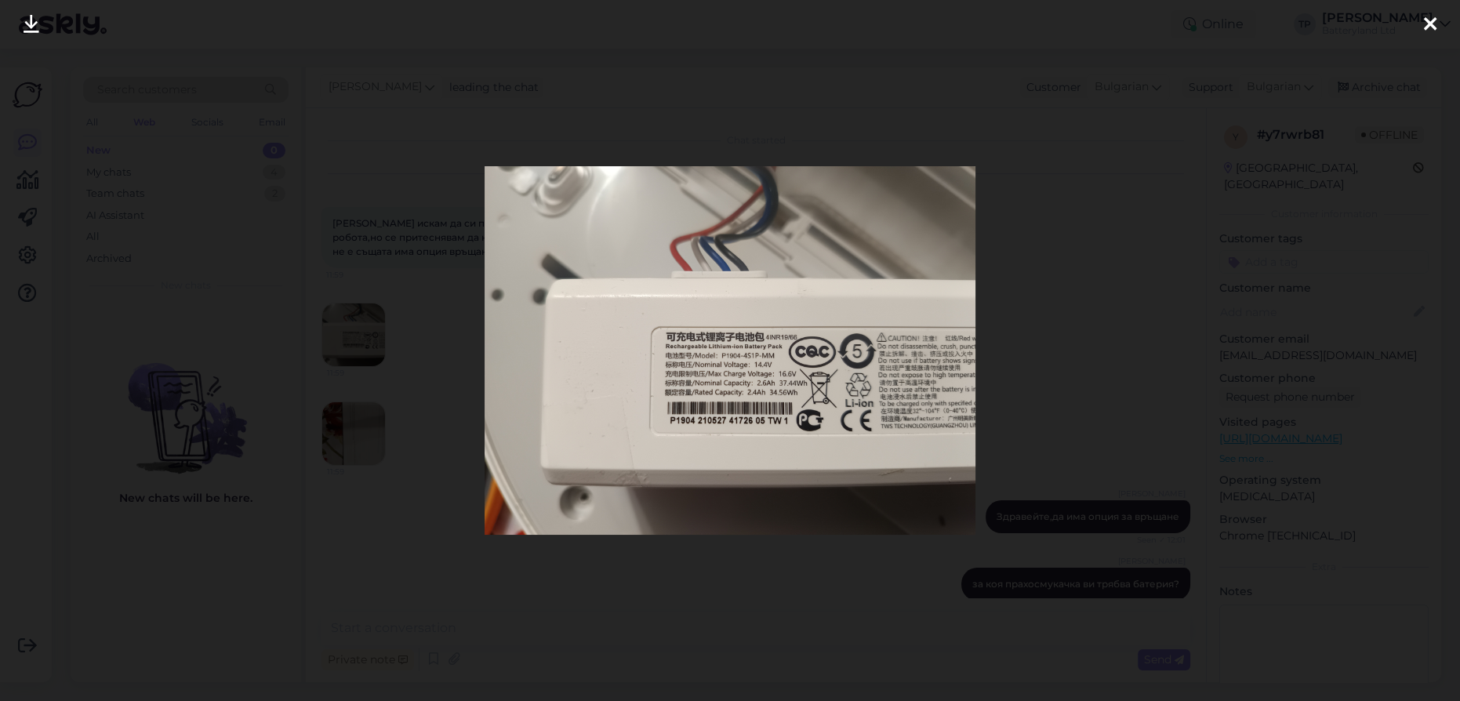
click at [311, 289] on div at bounding box center [730, 350] width 1460 height 701
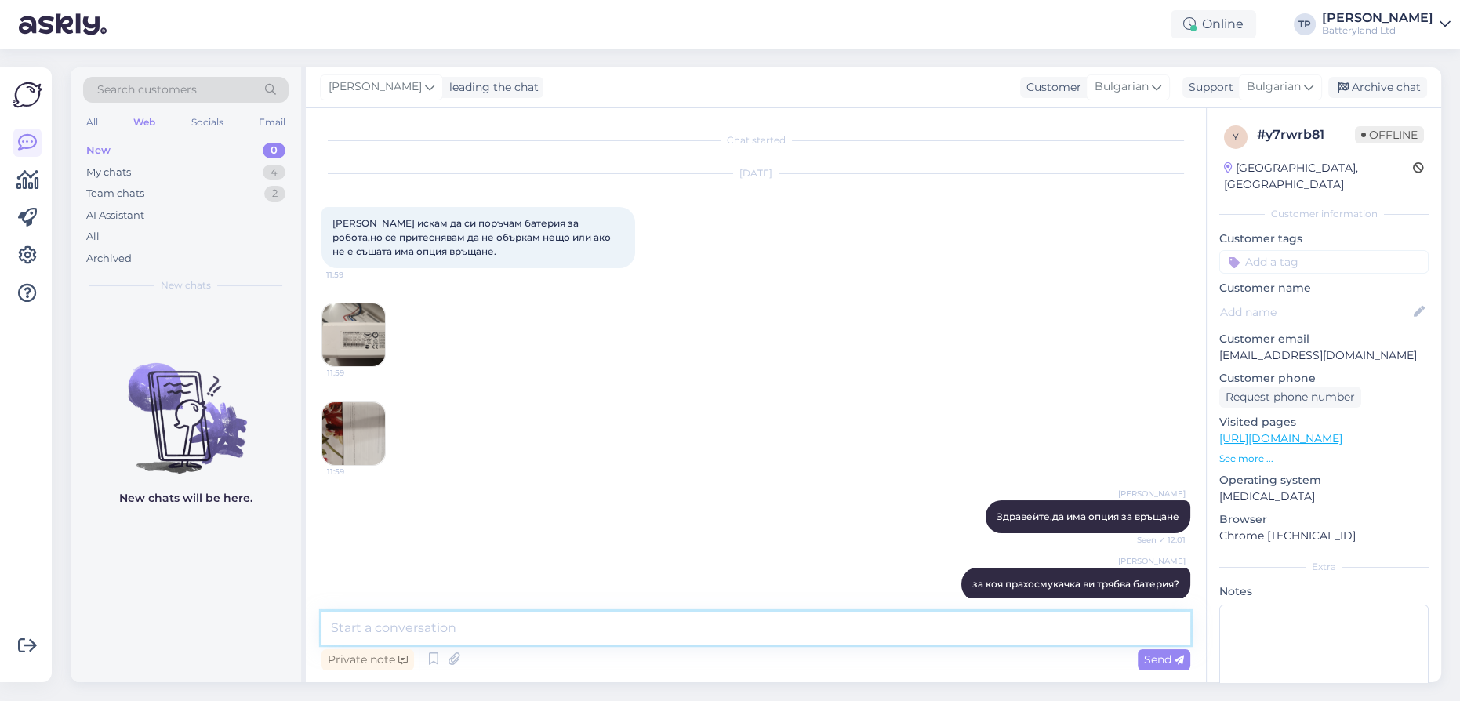
click at [518, 625] on textarea at bounding box center [756, 628] width 869 height 33
paste textarea "Li-ion"
type textarea "Li-ion е"
